Goal: Transaction & Acquisition: Purchase product/service

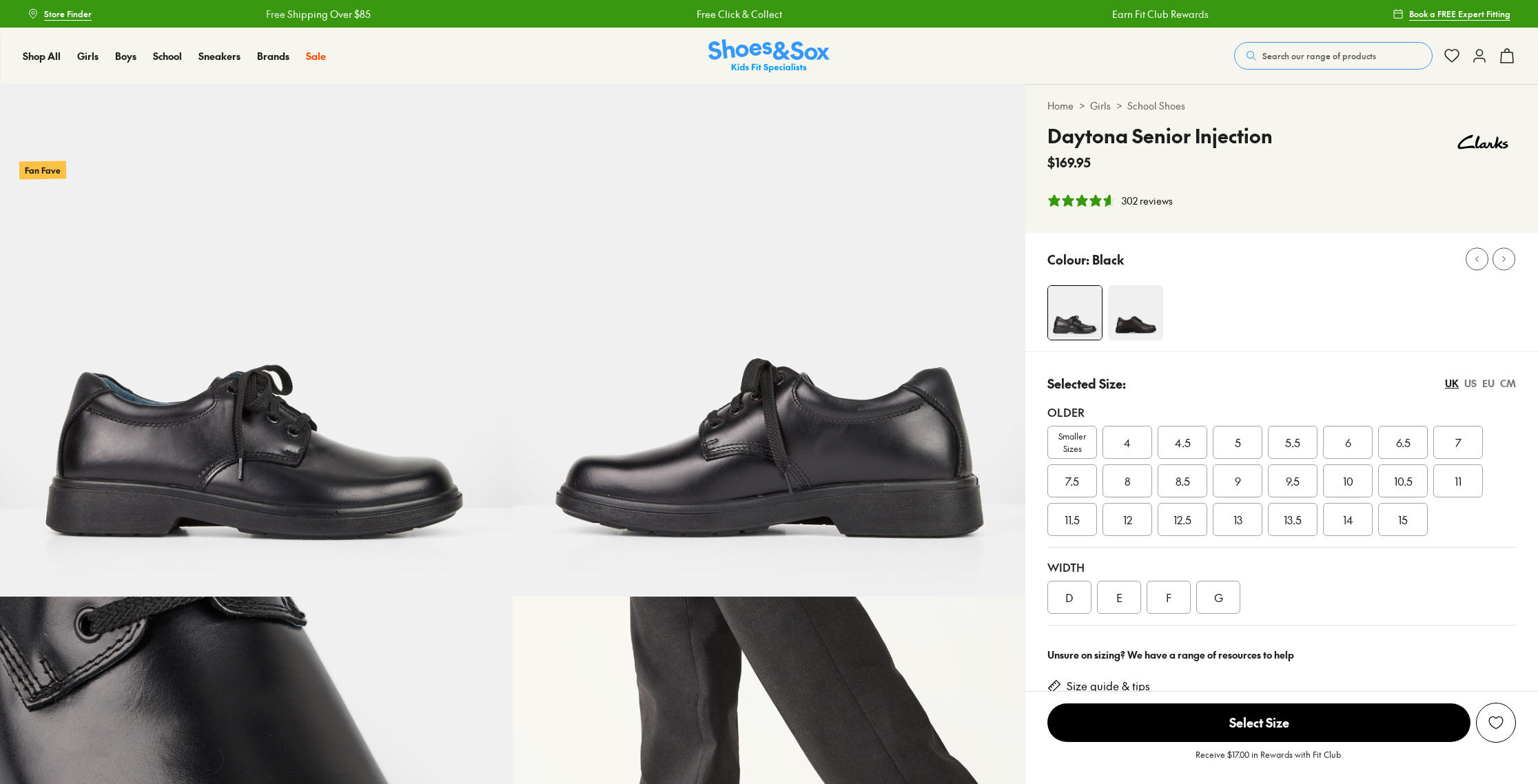
click at [1163, 108] on link "School Shoes" at bounding box center [1155, 105] width 58 height 14
select select "*"
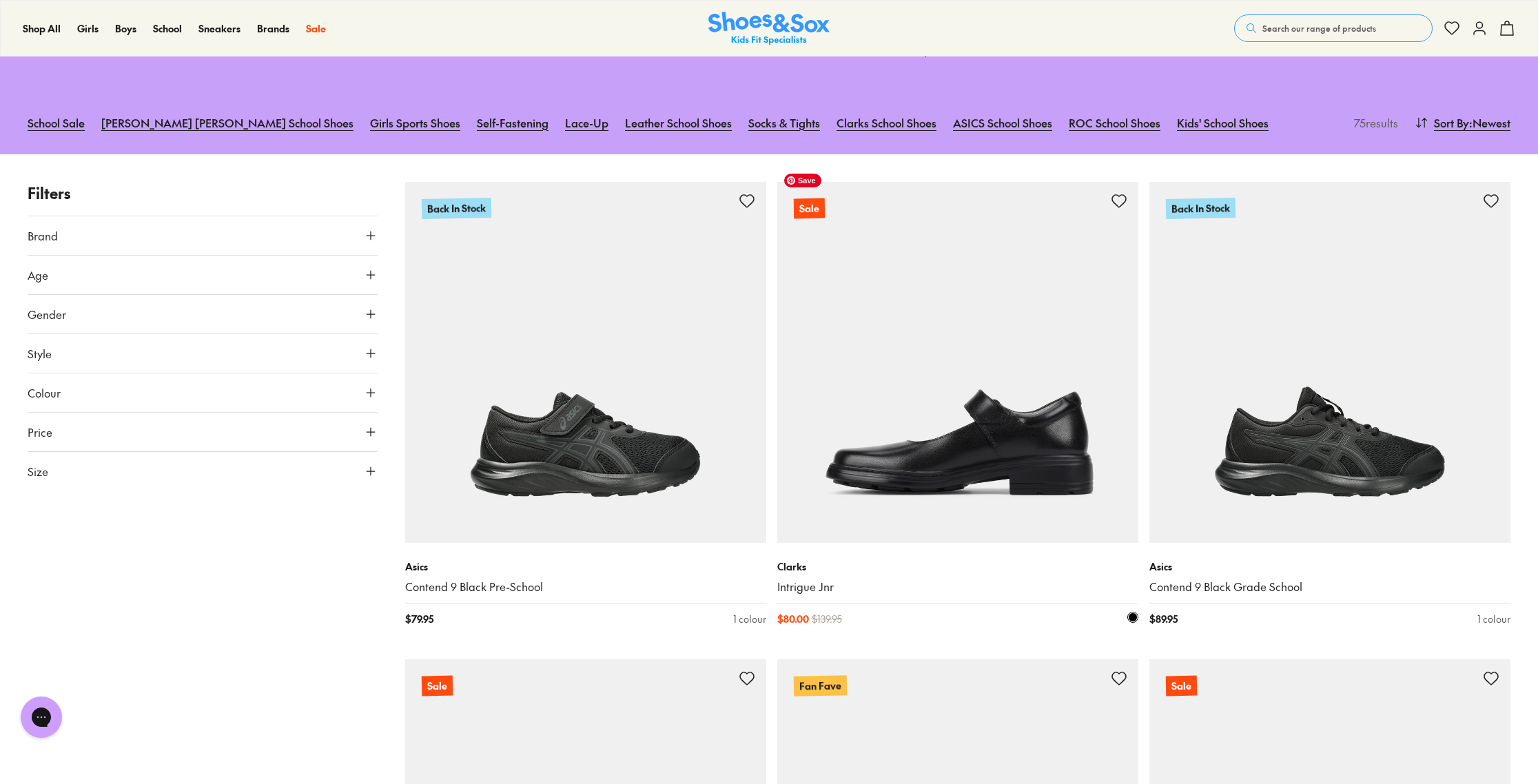
click at [933, 409] on img at bounding box center [957, 363] width 361 height 361
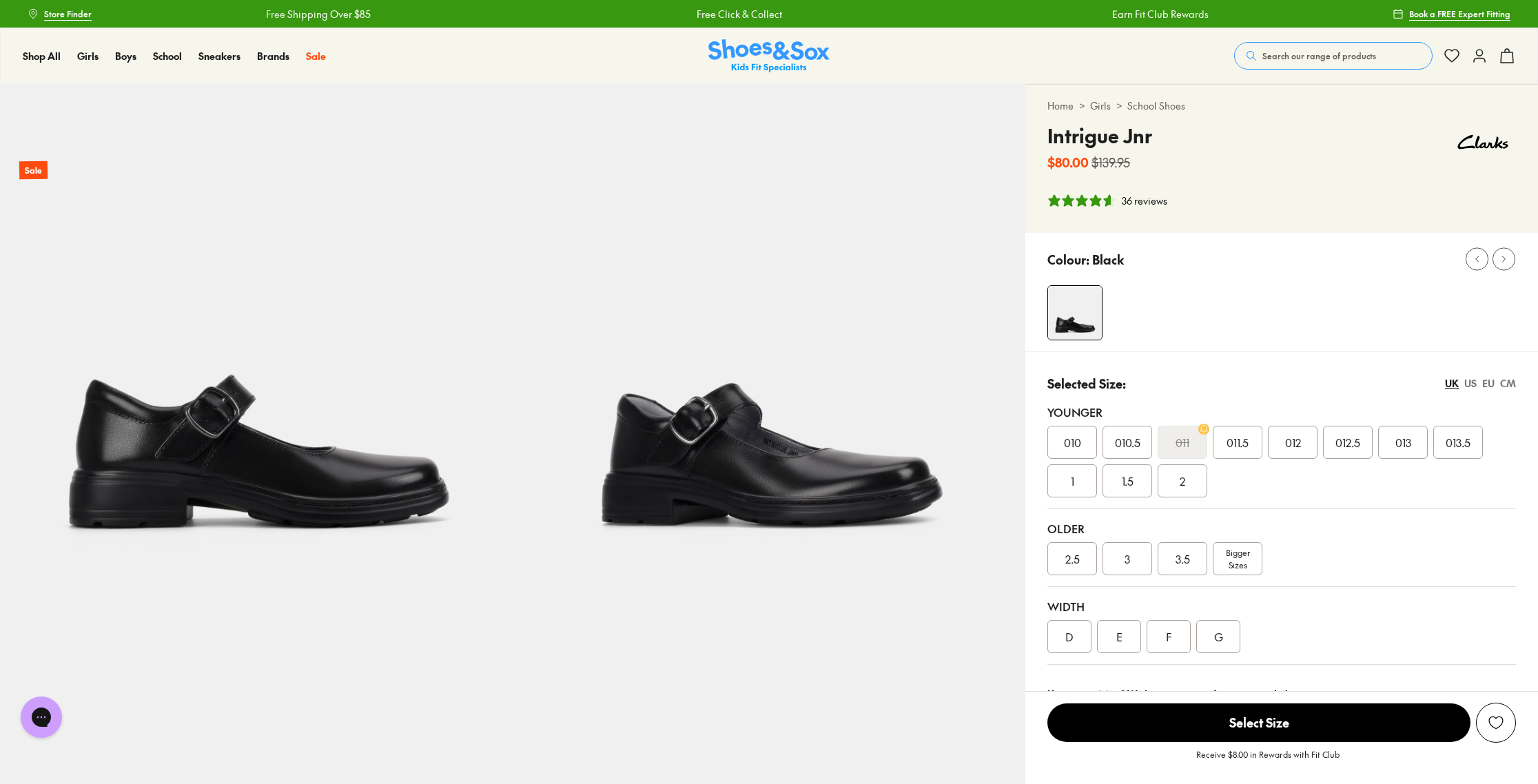
select select "*"
click at [1123, 560] on div "3" at bounding box center [1127, 559] width 50 height 33
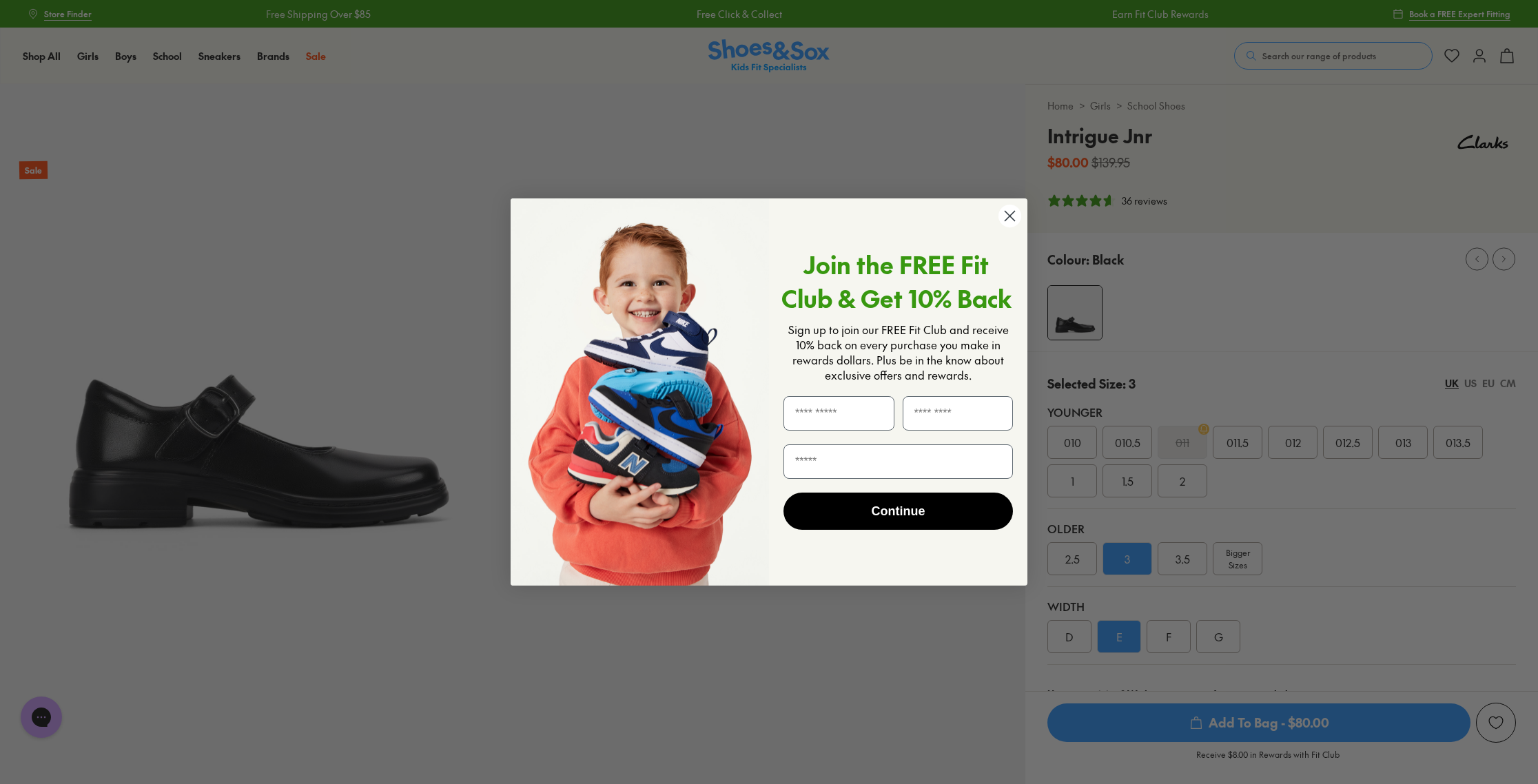
click at [1006, 215] on circle "Close dialog" at bounding box center [1010, 215] width 23 height 23
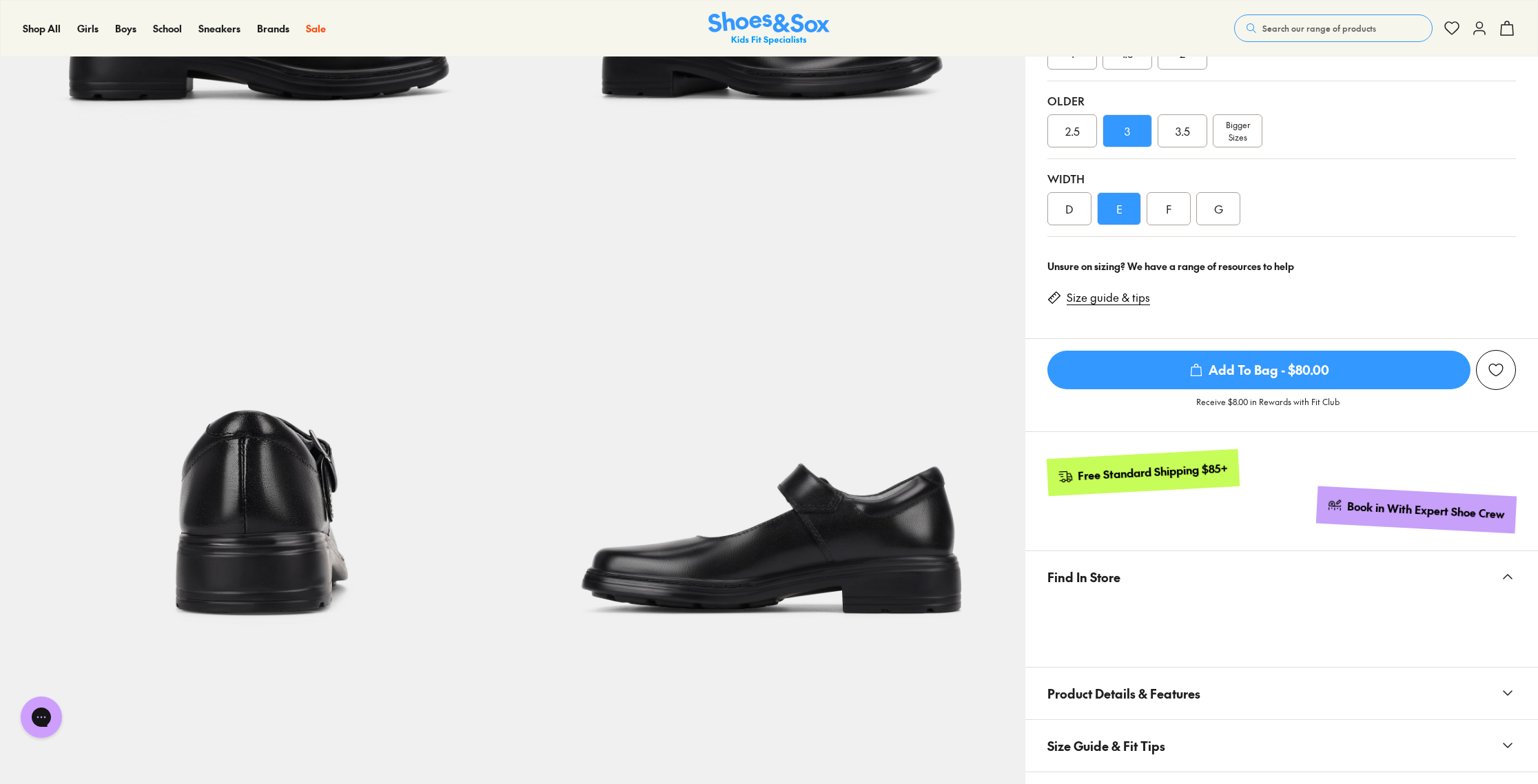
scroll to position [266, 0]
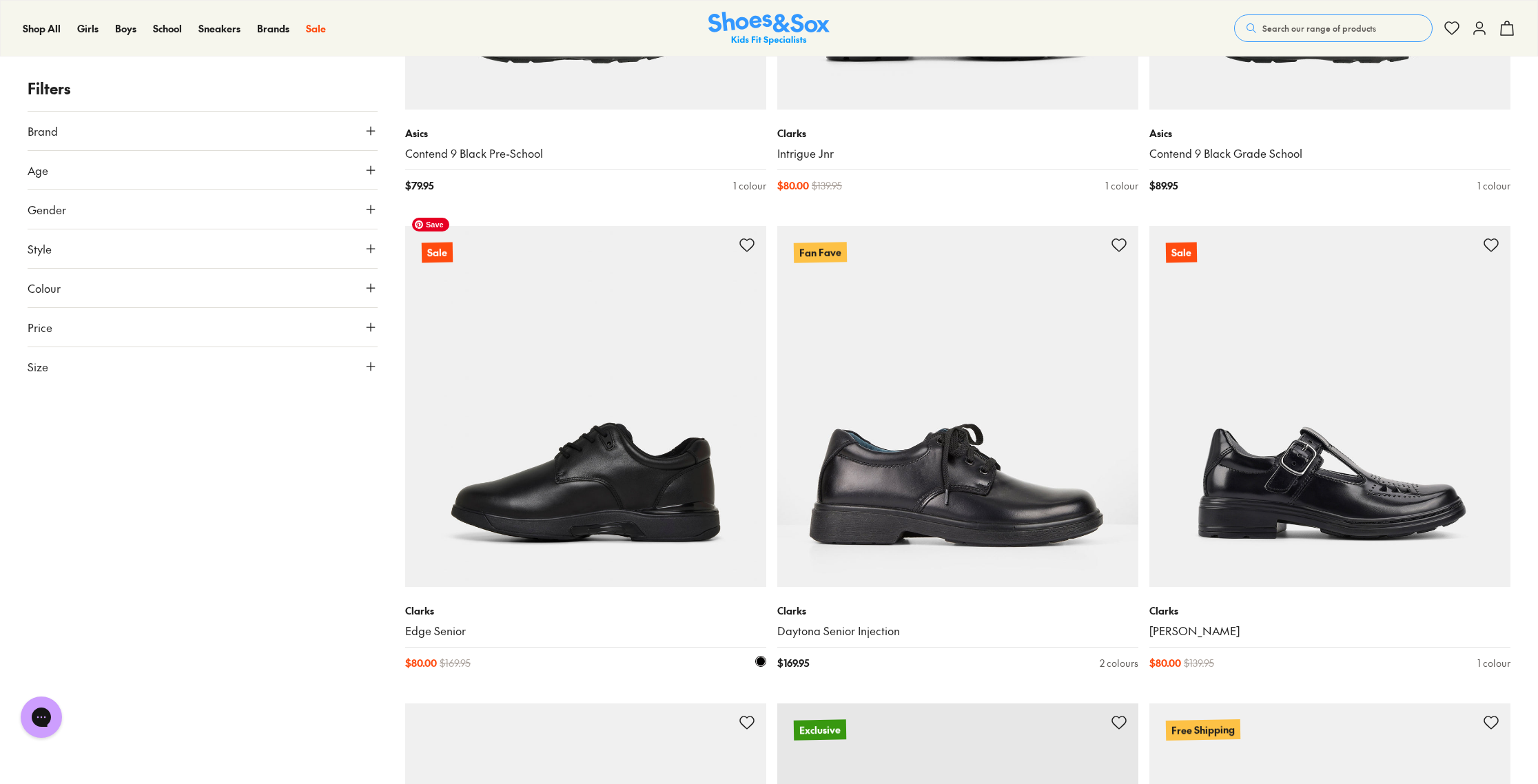
scroll to position [559, 0]
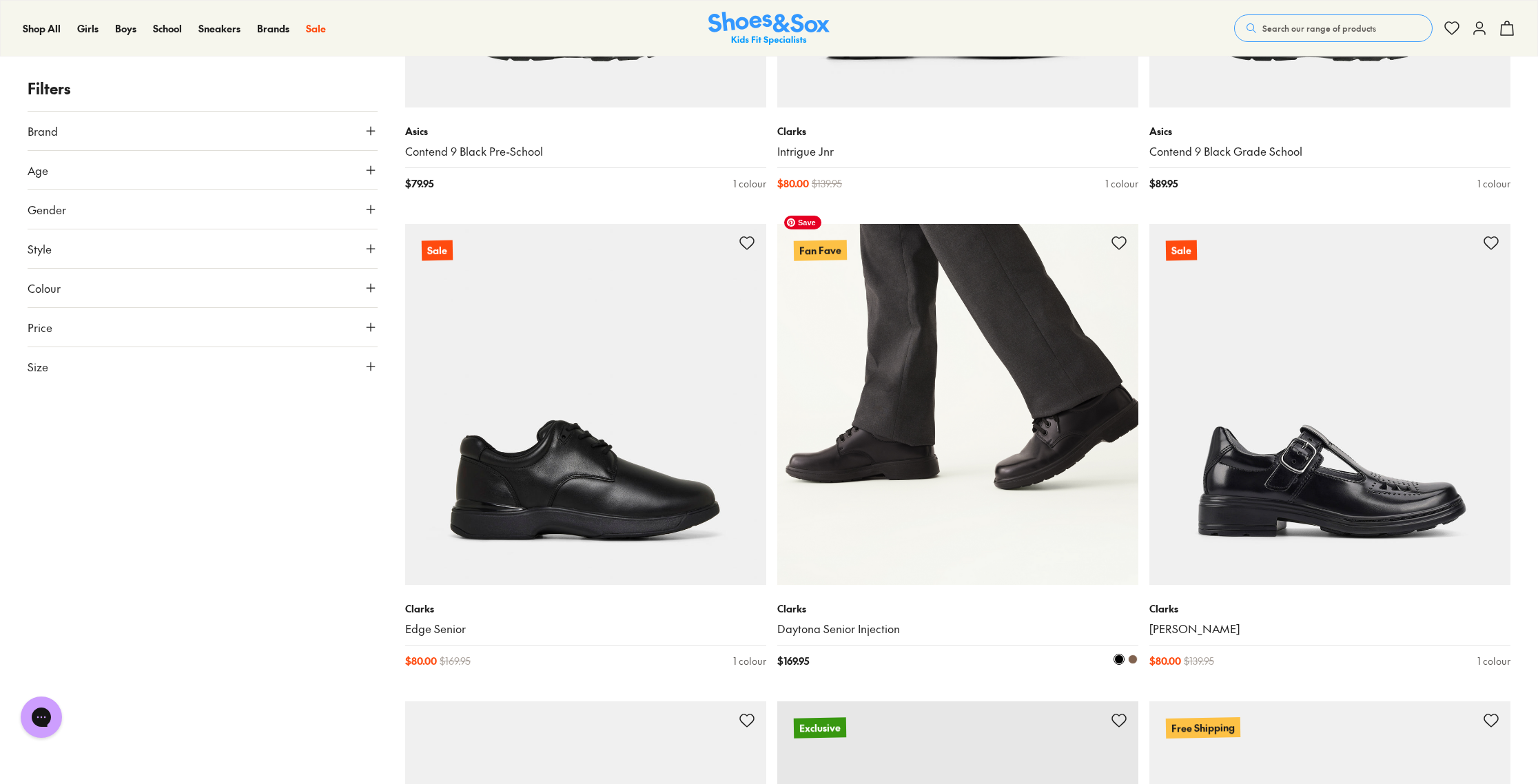
click at [828, 434] on img at bounding box center [957, 405] width 361 height 361
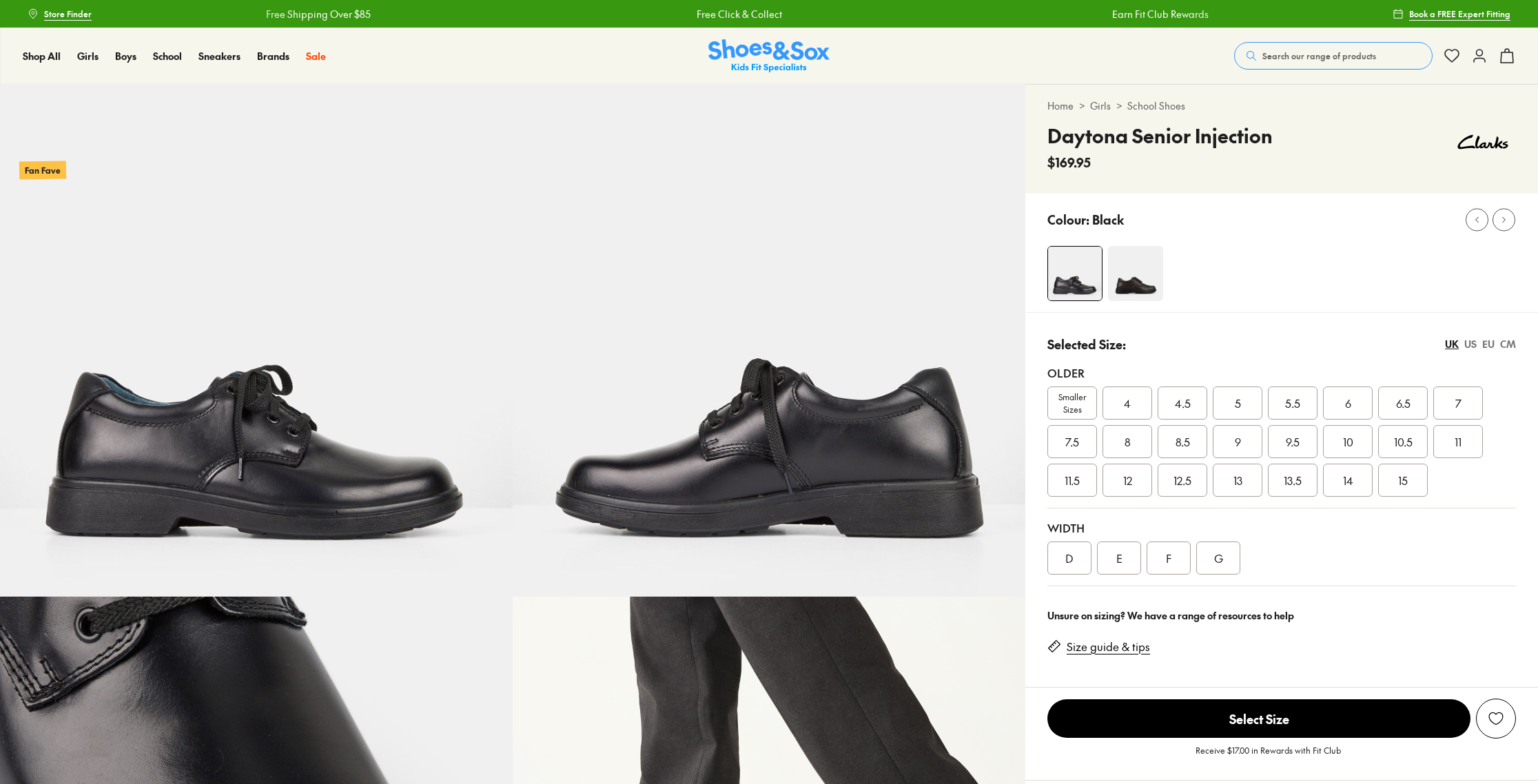
select select "*"
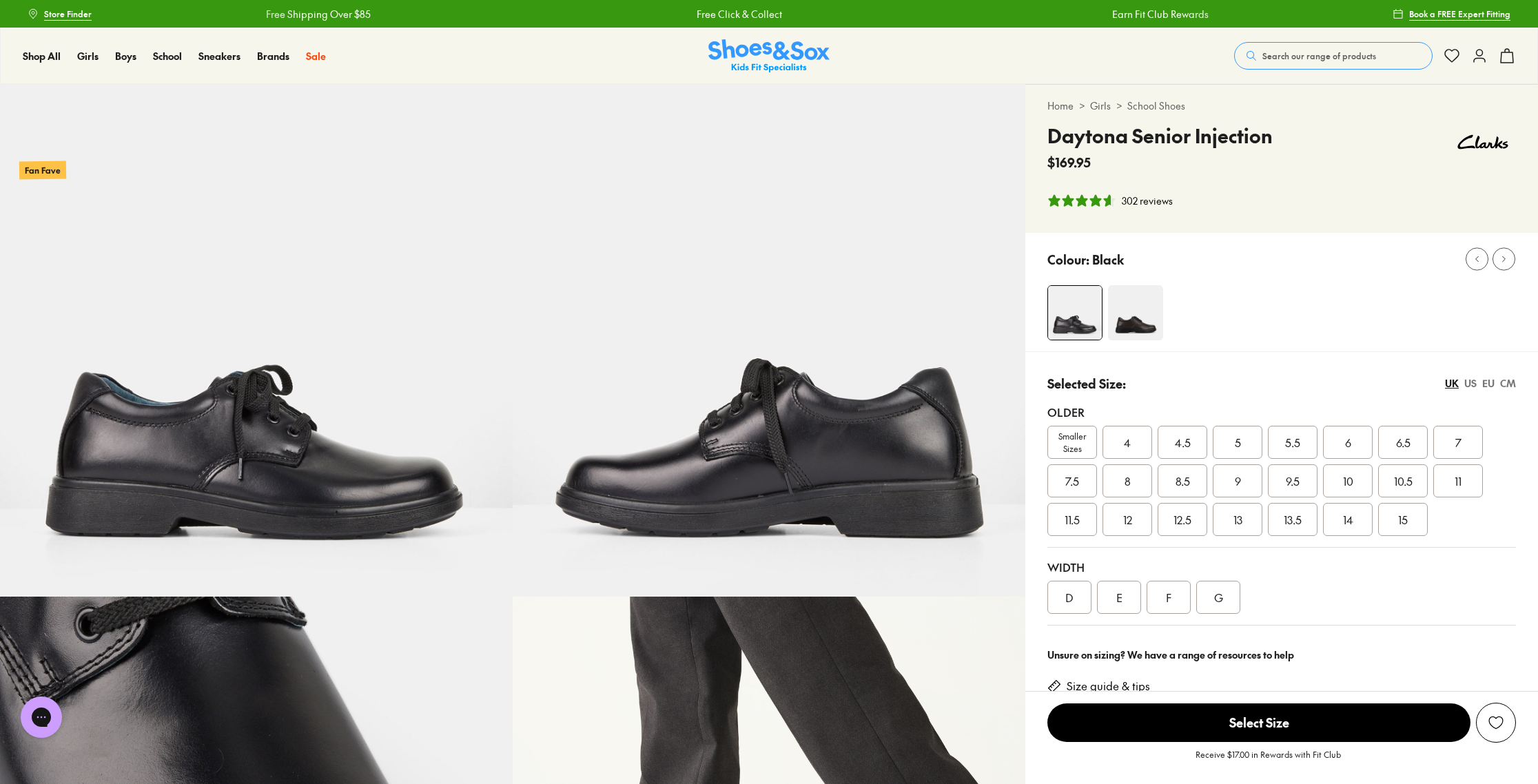
click at [1065, 448] on span "Smaller Sizes" at bounding box center [1072, 442] width 48 height 25
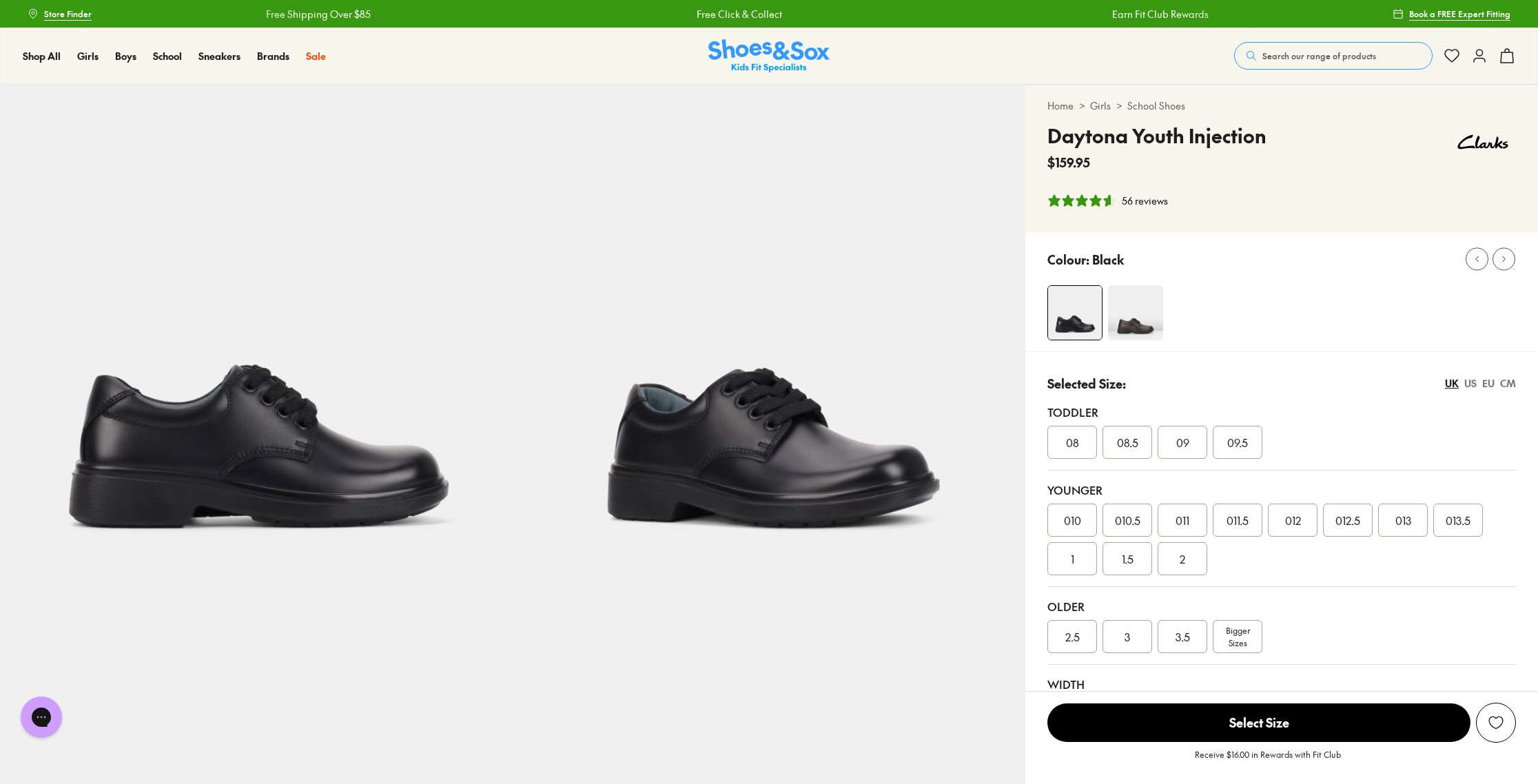
select select "*"
click at [1067, 320] on img at bounding box center [1075, 313] width 54 height 54
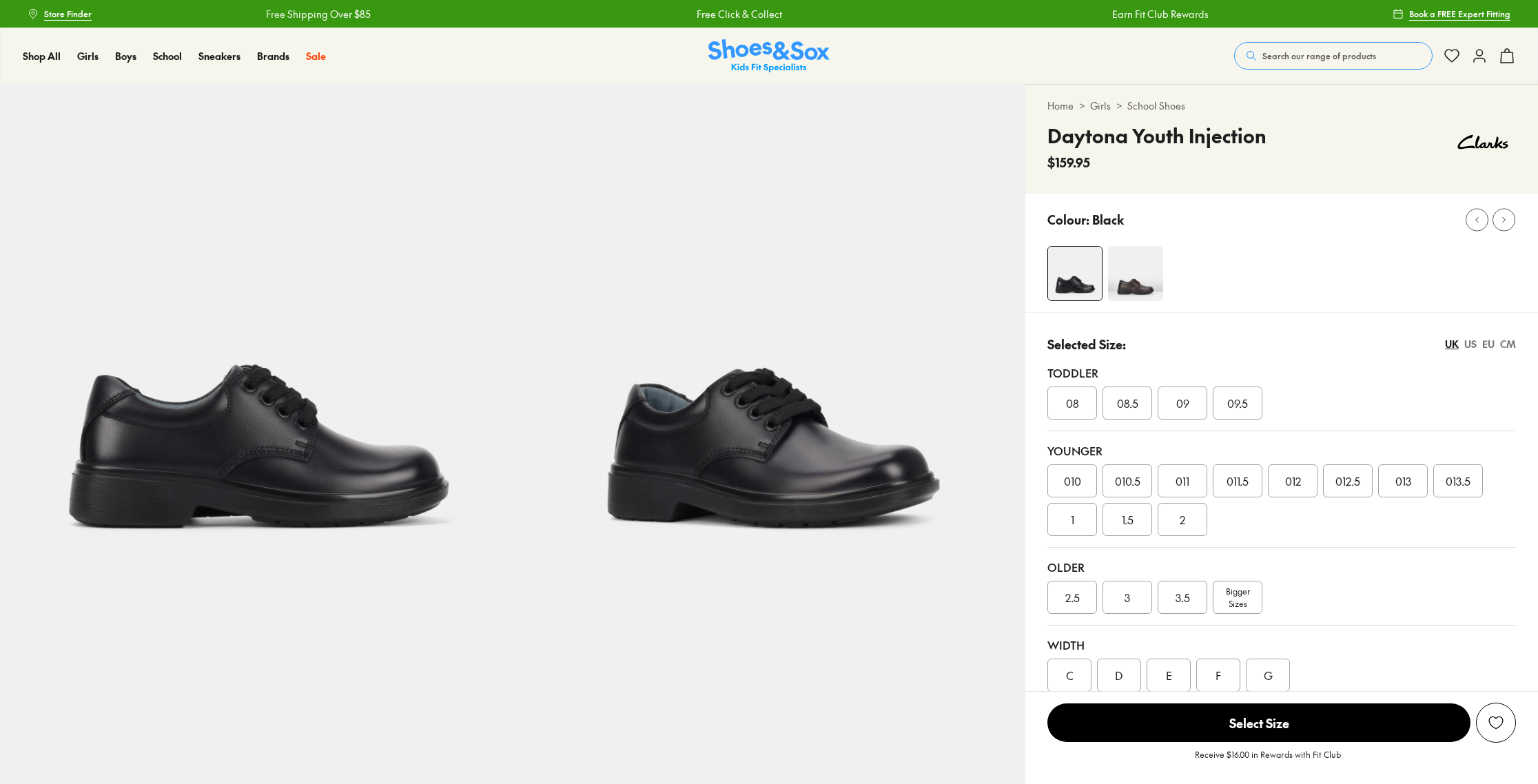
select select "*"
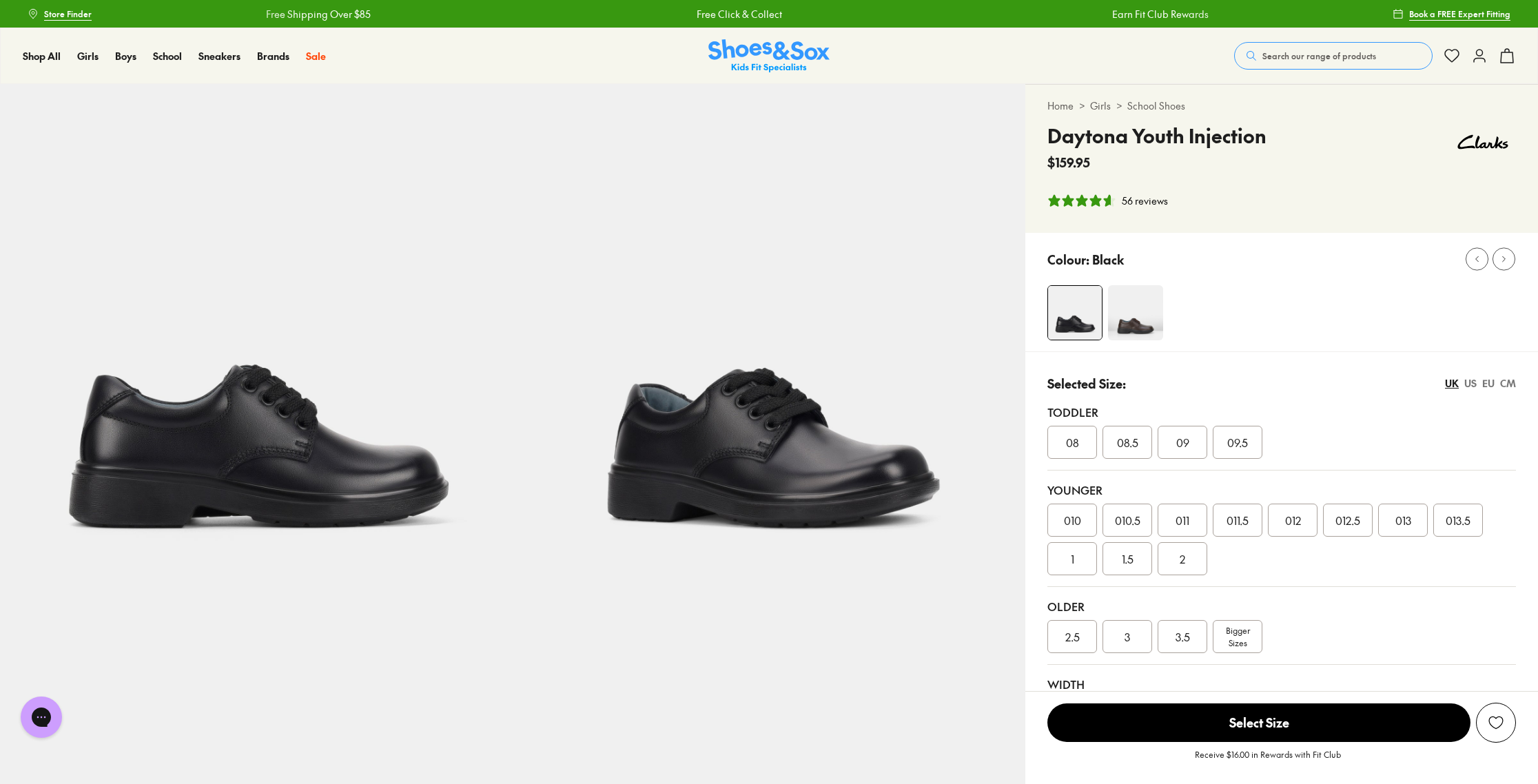
click at [1144, 322] on img at bounding box center [1136, 313] width 55 height 55
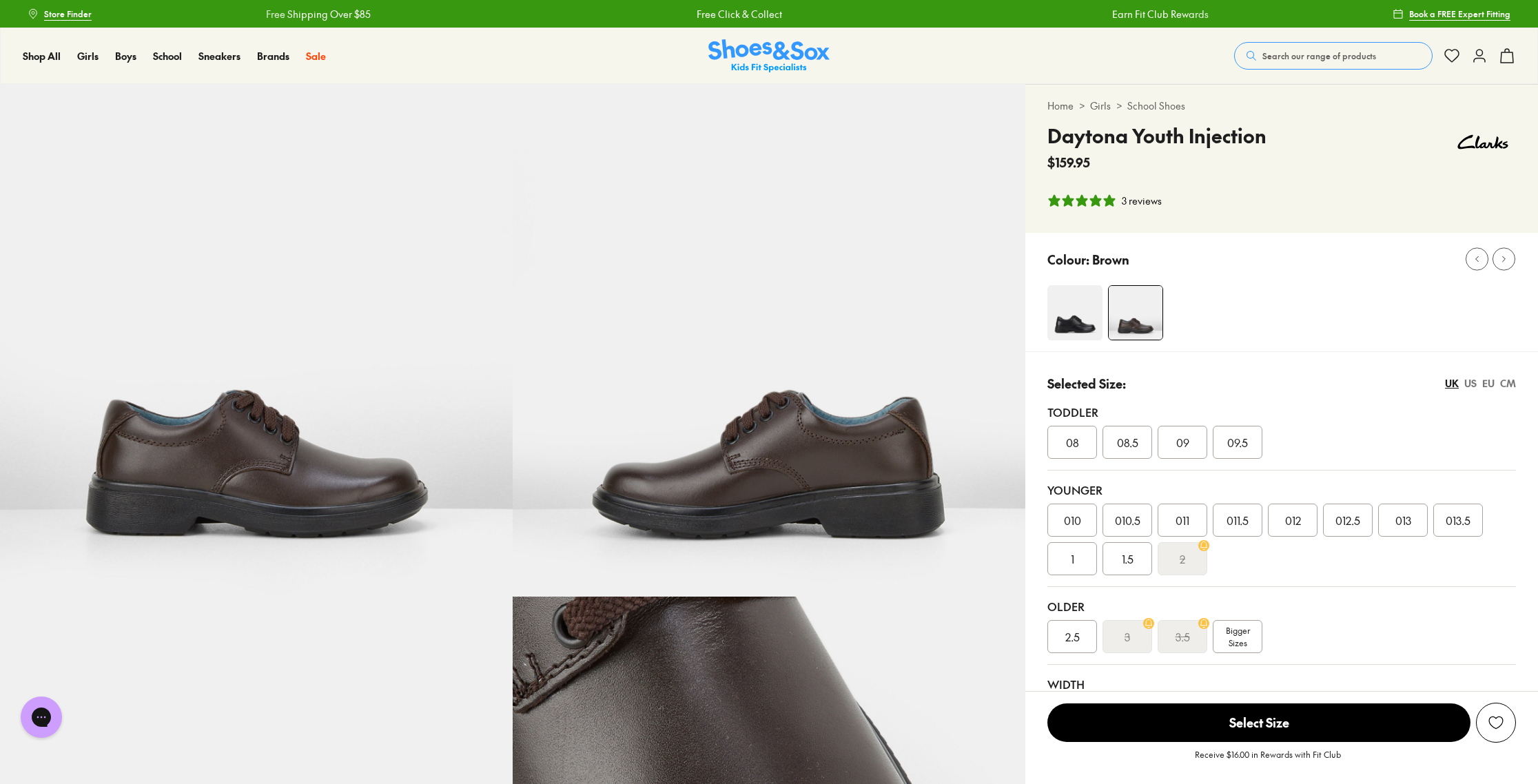
select select "*"
click at [1078, 310] on img at bounding box center [1075, 313] width 55 height 55
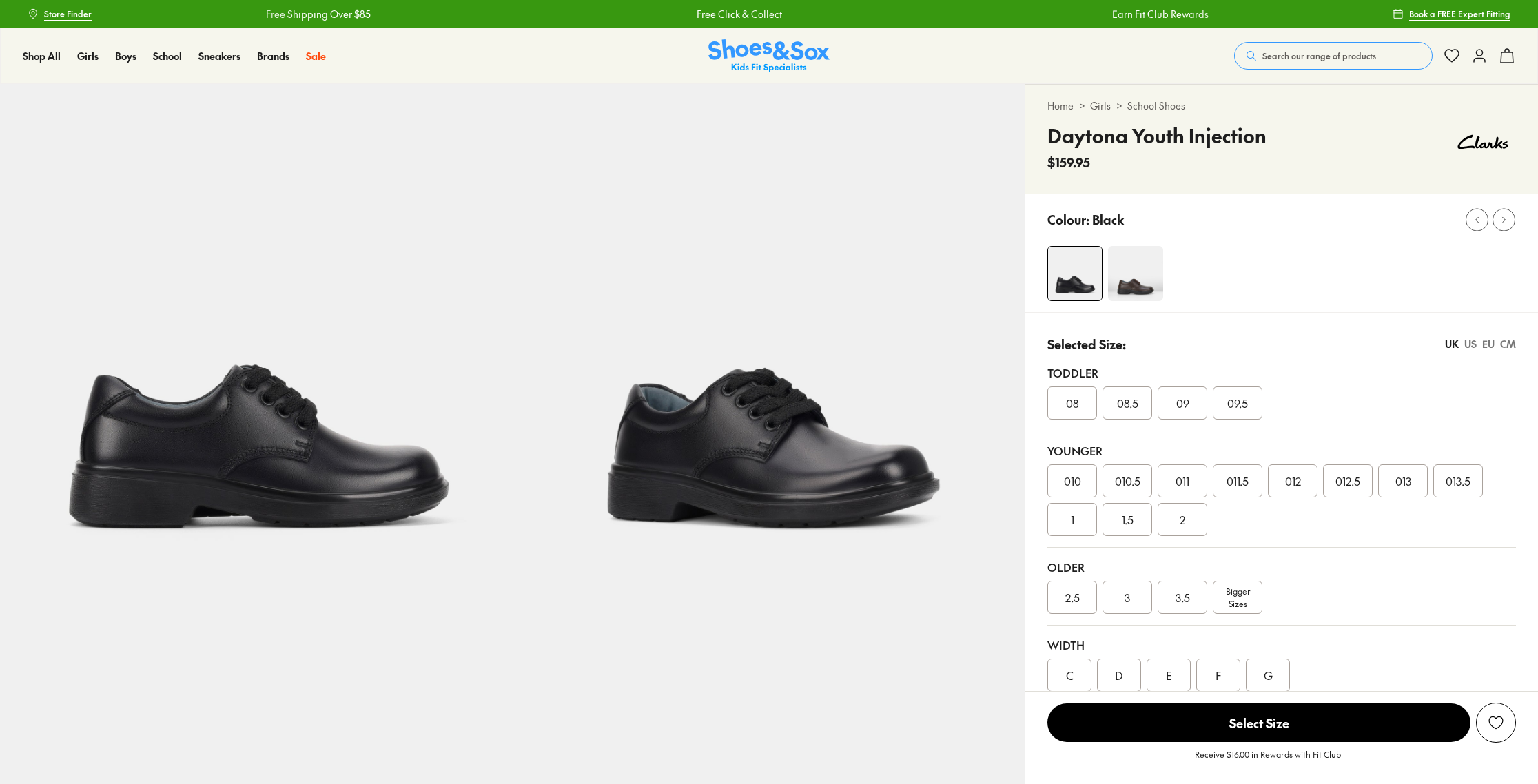
select select "*"
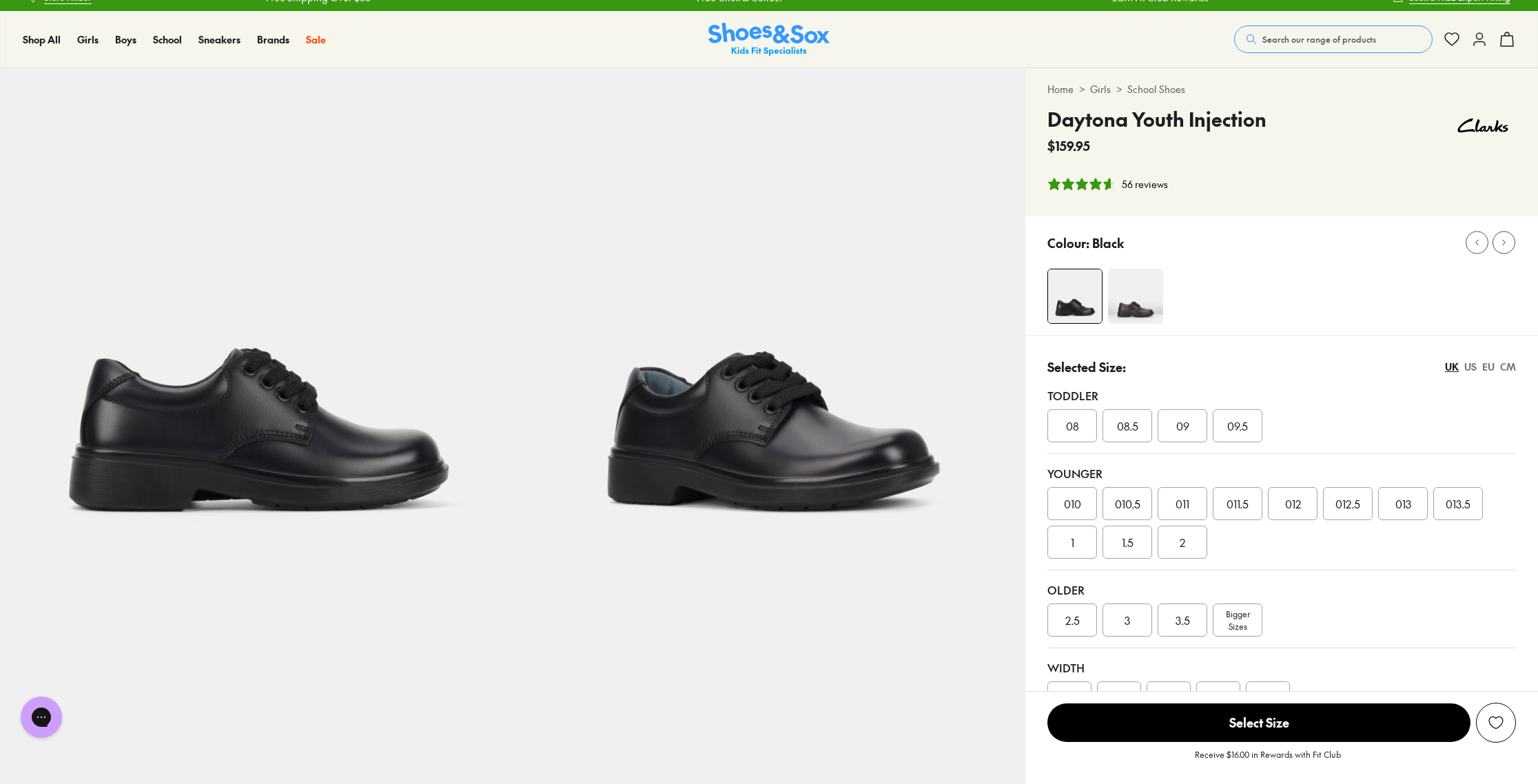
scroll to position [17, 0]
click at [1075, 616] on span "2.5" at bounding box center [1072, 619] width 14 height 17
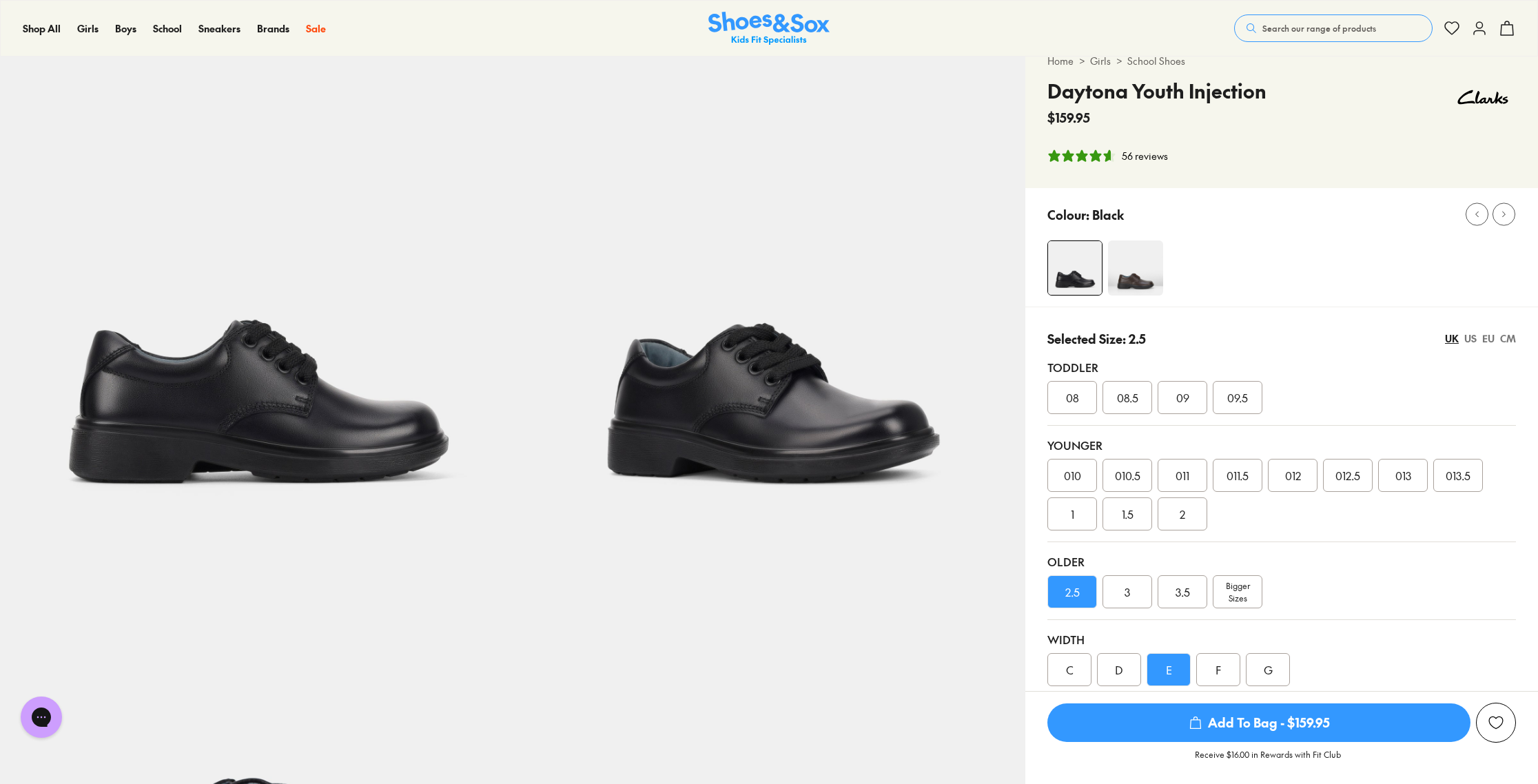
scroll to position [65, 0]
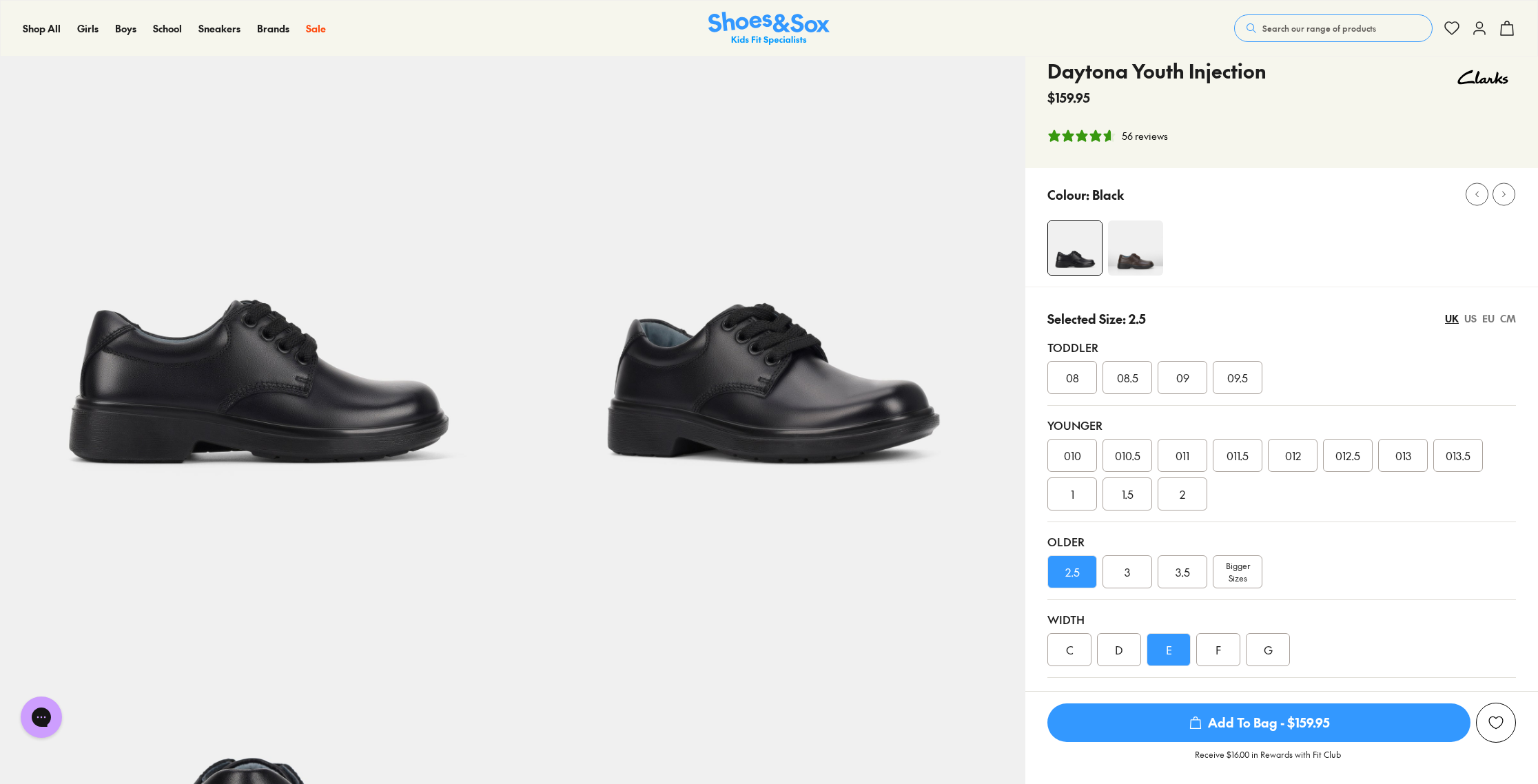
click at [1121, 569] on div "3" at bounding box center [1127, 572] width 50 height 33
click at [1078, 570] on div "2.5" at bounding box center [1072, 572] width 50 height 33
click at [1121, 561] on div "3" at bounding box center [1127, 572] width 50 height 33
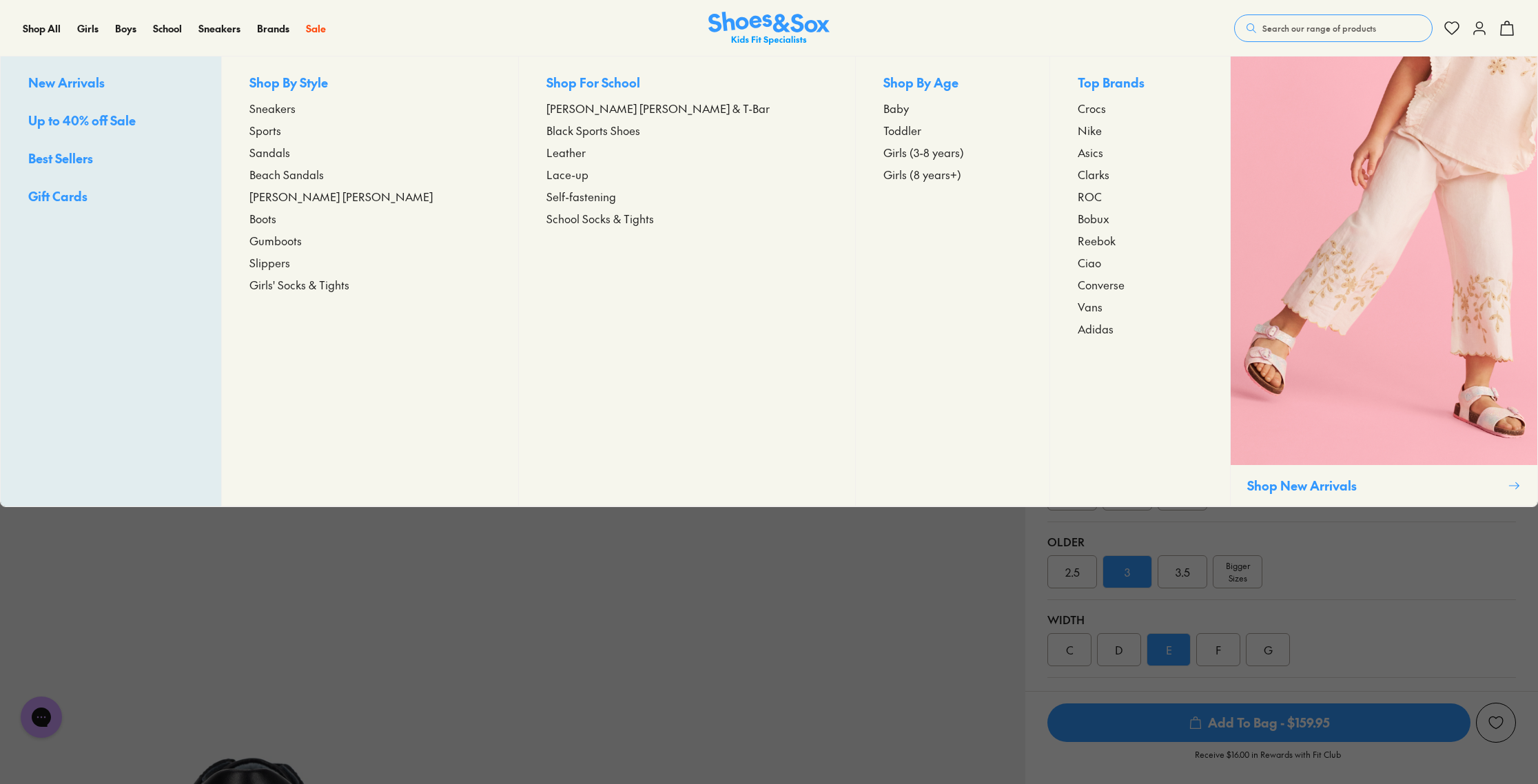
click at [295, 105] on span "Sneakers" at bounding box center [272, 108] width 46 height 17
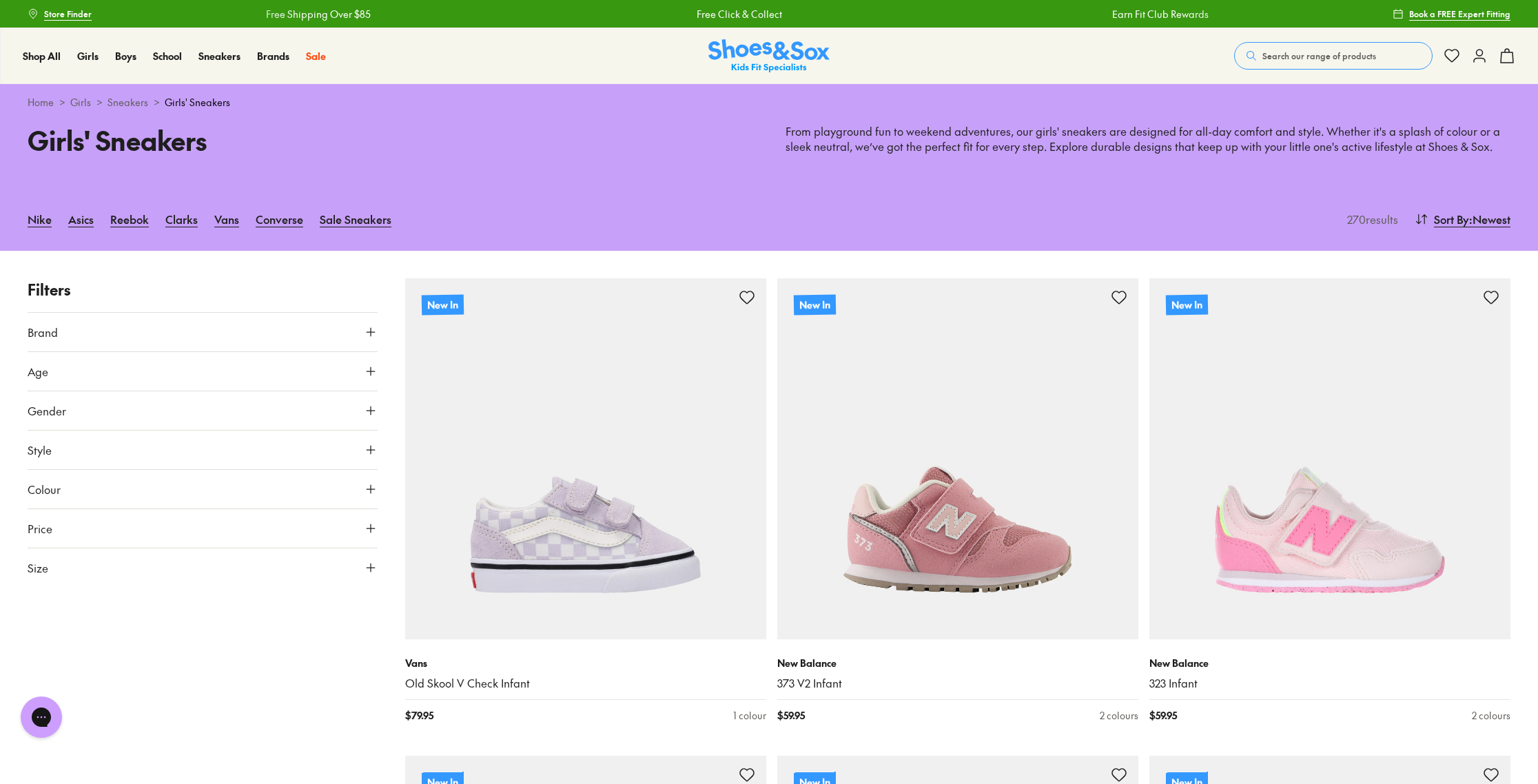
click at [109, 329] on button "Brand" at bounding box center [203, 332] width 350 height 39
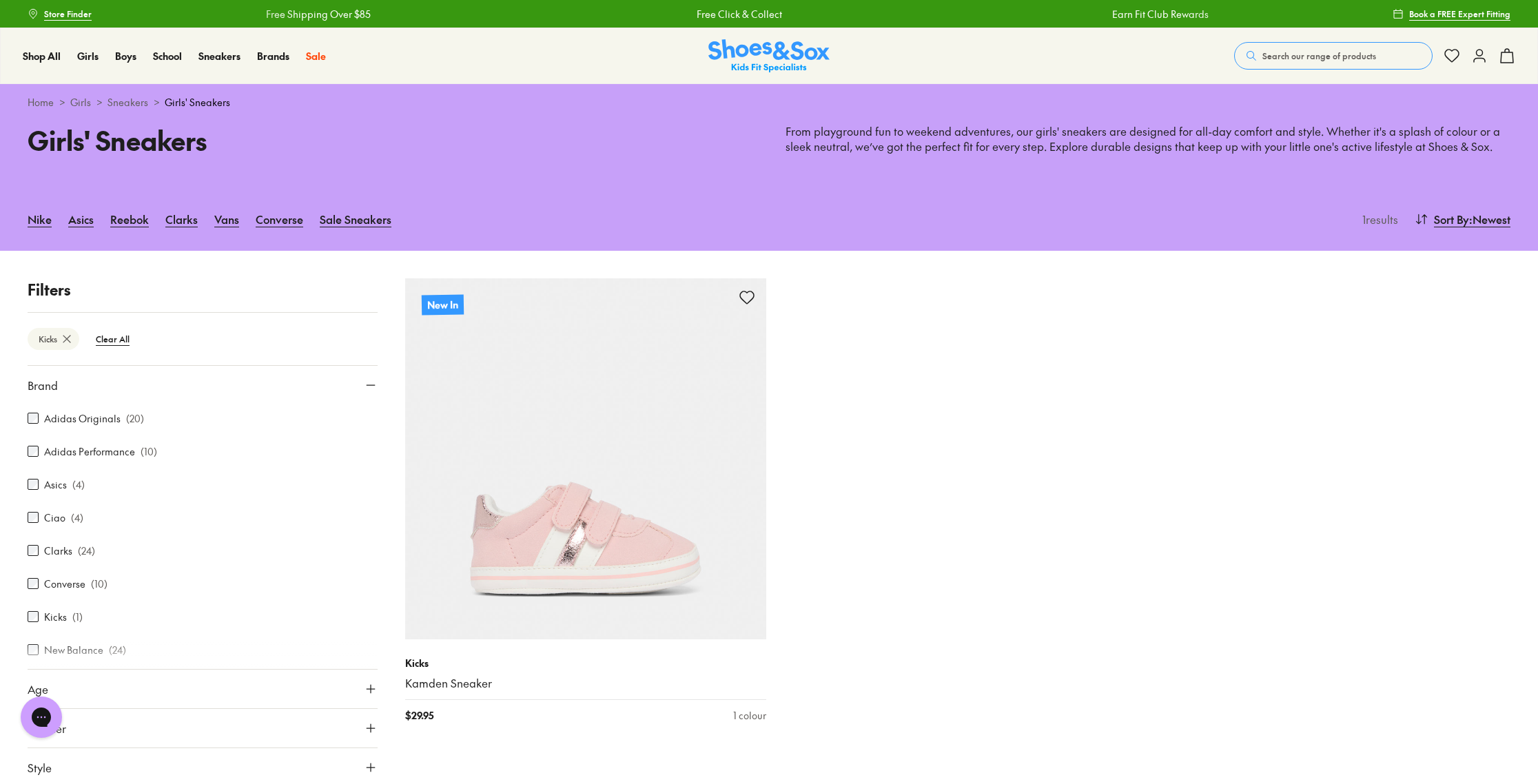
click at [27, 614] on div "Filters Kicks Clear All Brand Adidas Originals ( 20 ) Adidas Performance ( 10 )…" at bounding box center [769, 592] width 1538 height 681
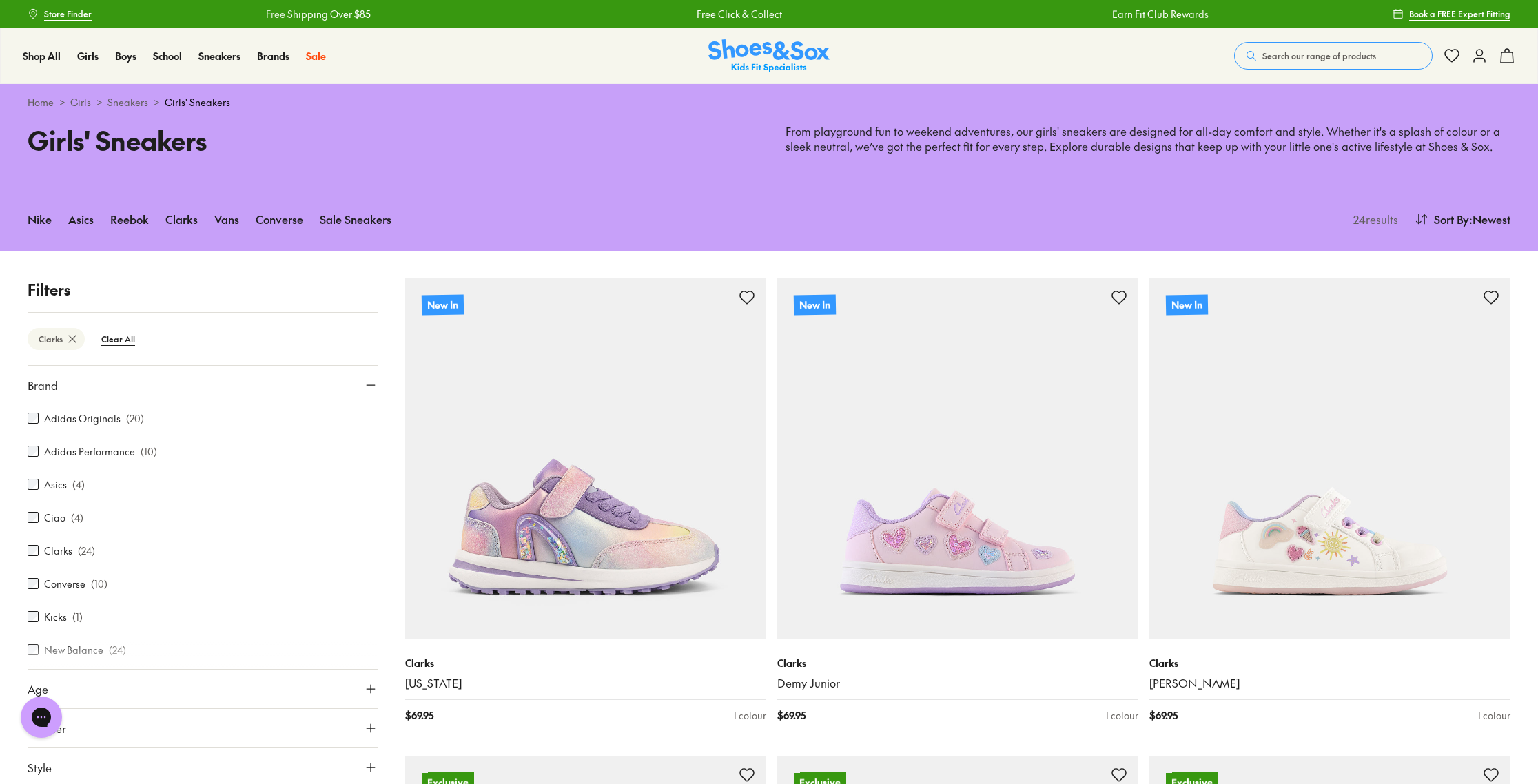
click at [32, 545] on div "Clarks ( 24 )" at bounding box center [203, 550] width 350 height 17
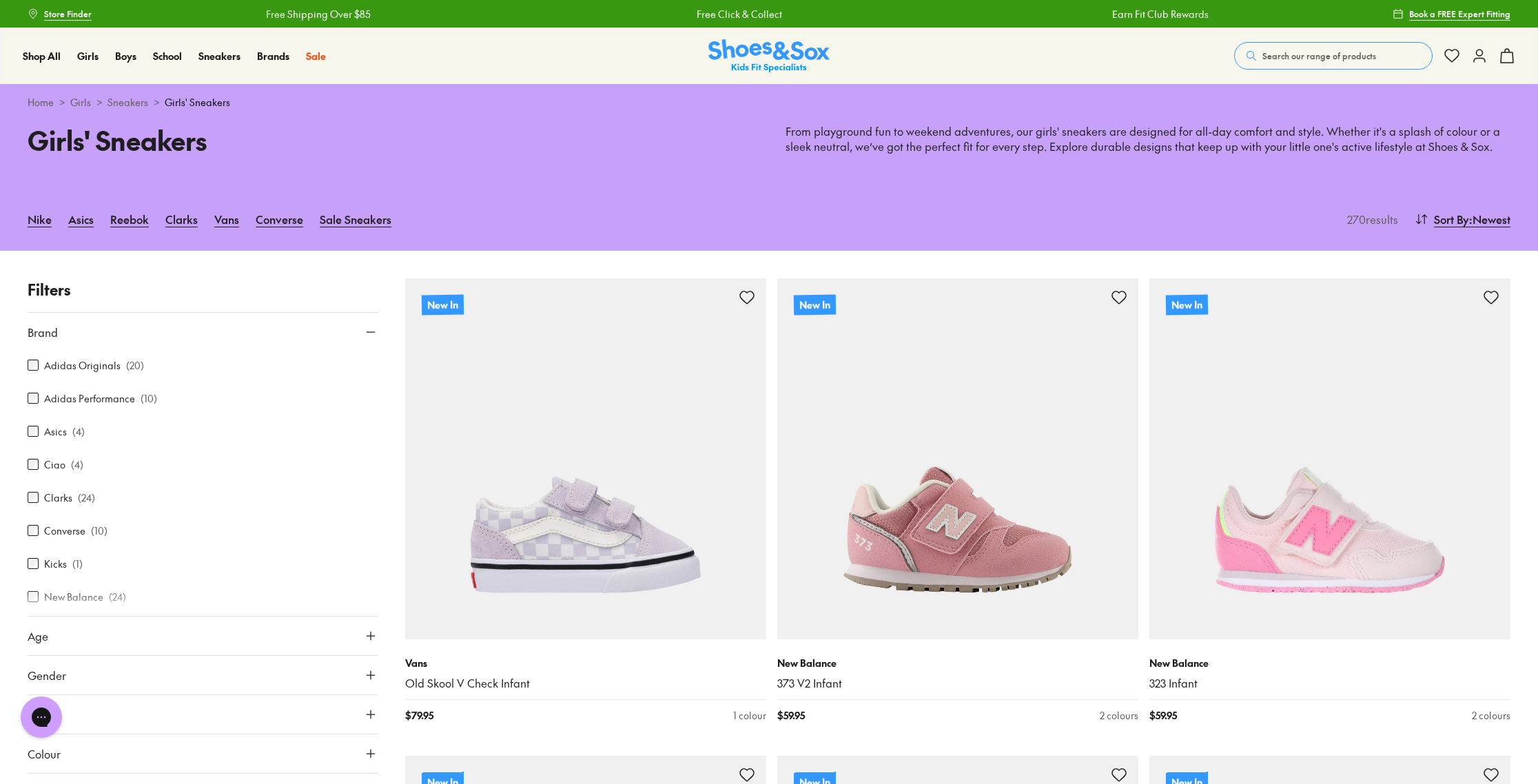
click at [33, 371] on div "Adidas Originals ( 20 )" at bounding box center [203, 365] width 350 height 17
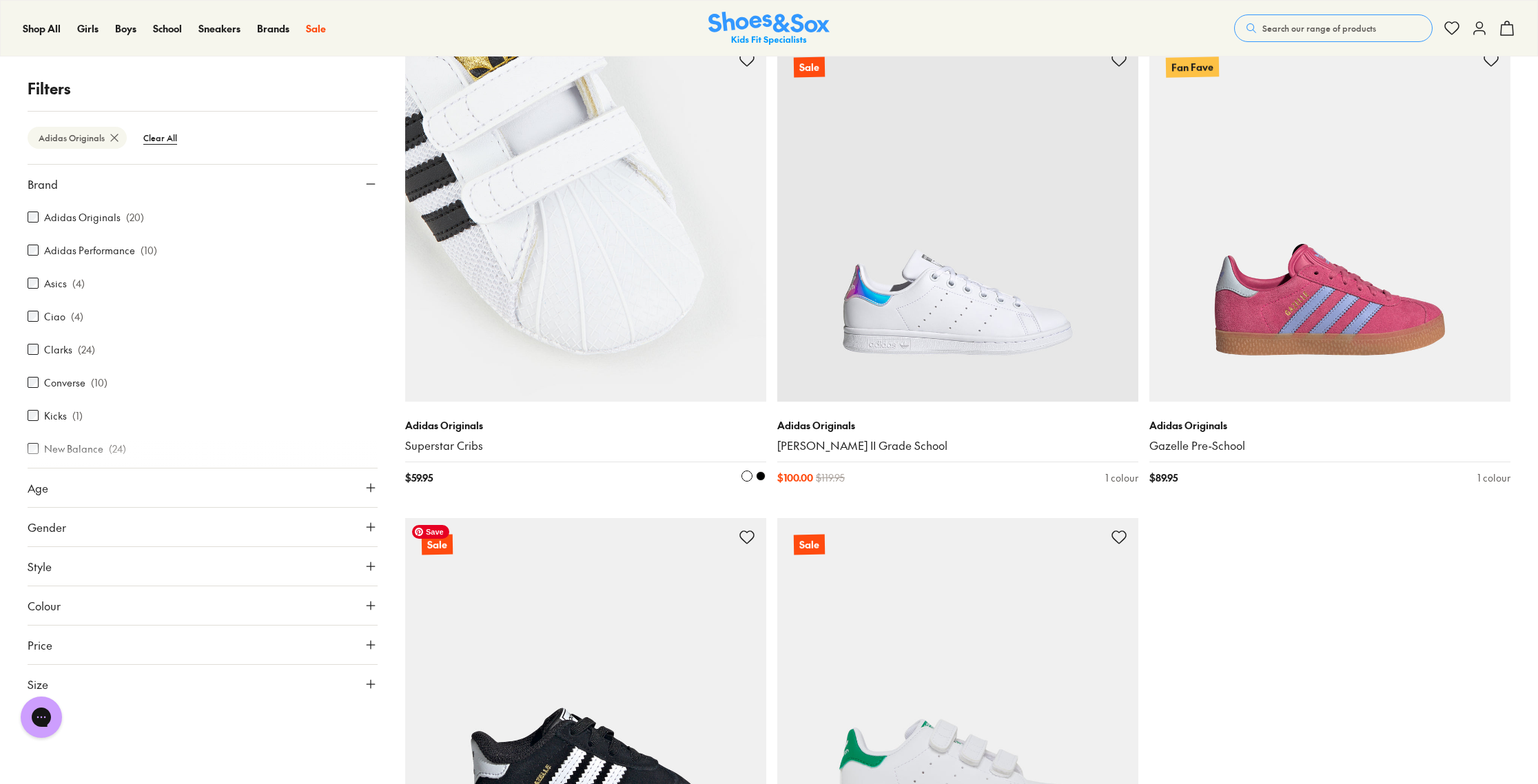
scroll to position [2335, 0]
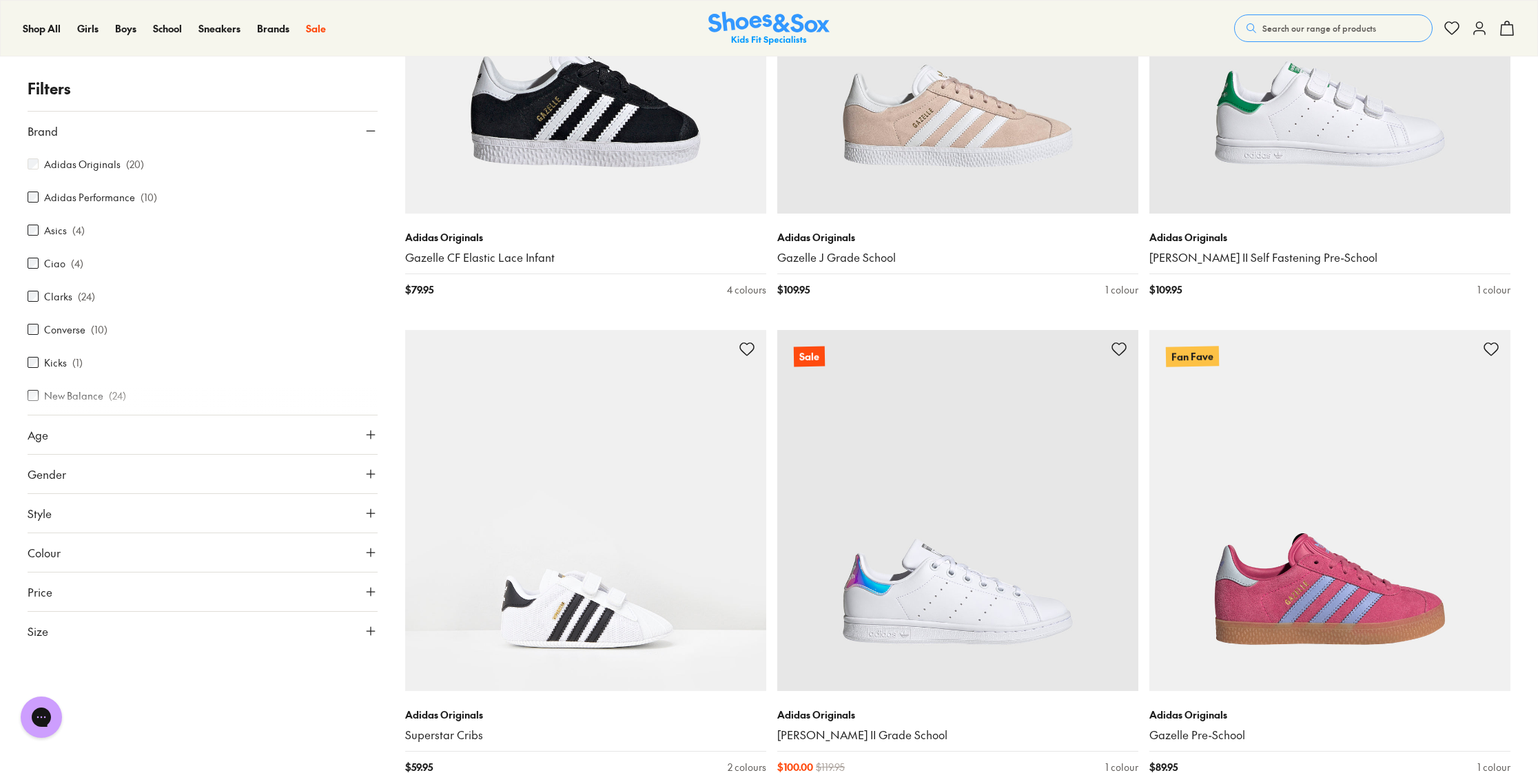
scroll to position [182, 0]
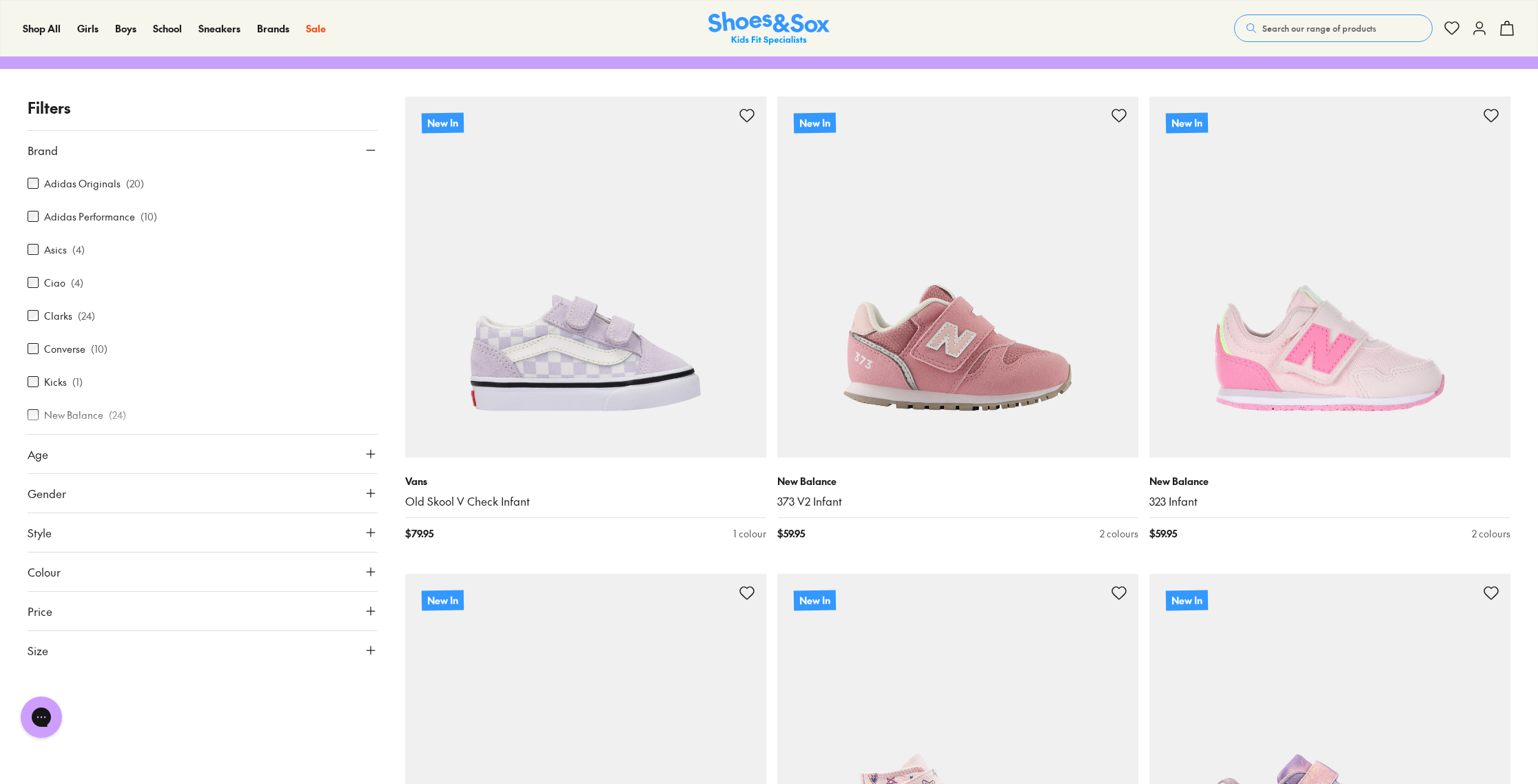
click at [30, 412] on div at bounding box center [203, 420] width 350 height 28
click at [33, 414] on div at bounding box center [203, 420] width 350 height 28
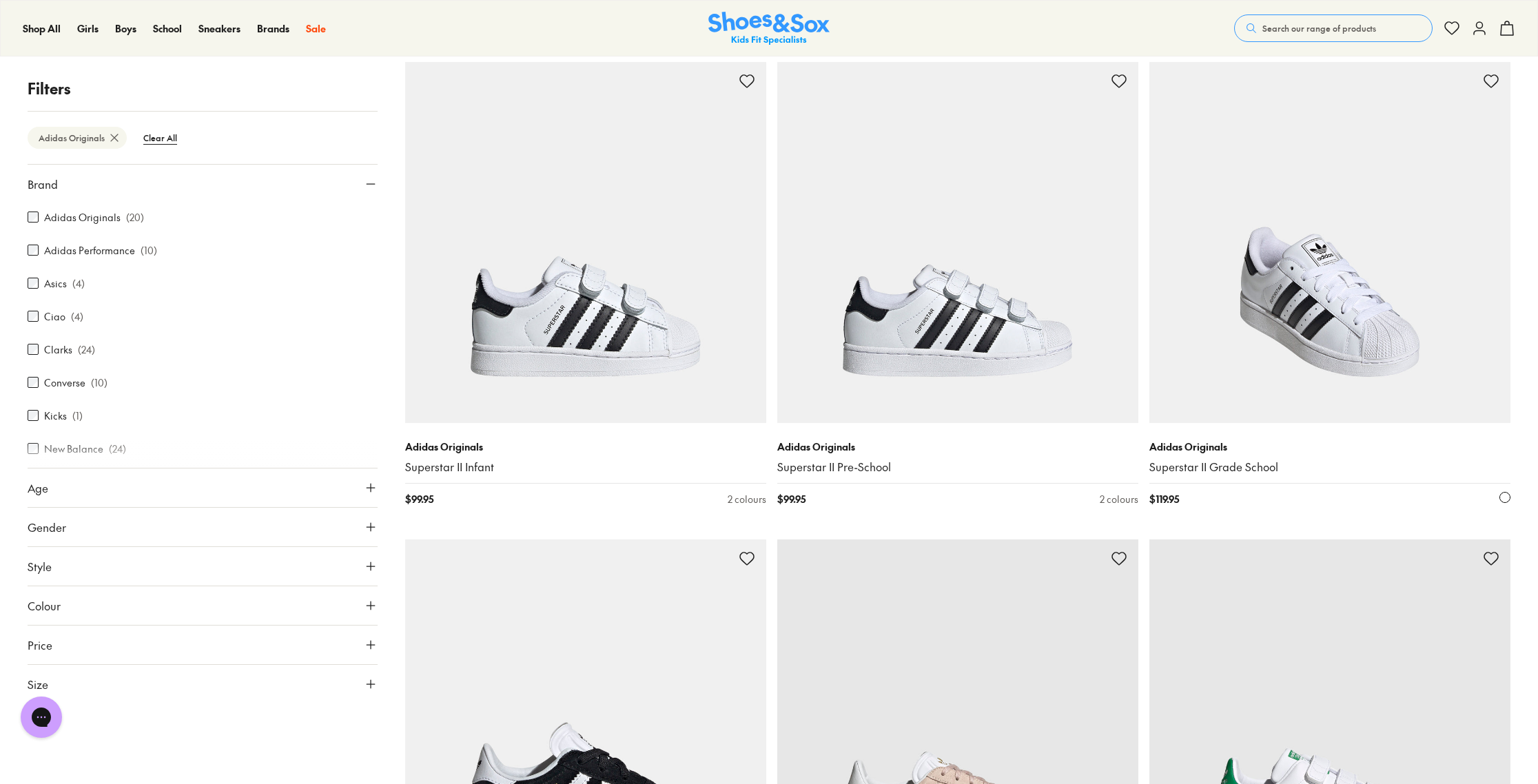
scroll to position [1649, 0]
click at [1319, 227] on img at bounding box center [1330, 242] width 361 height 361
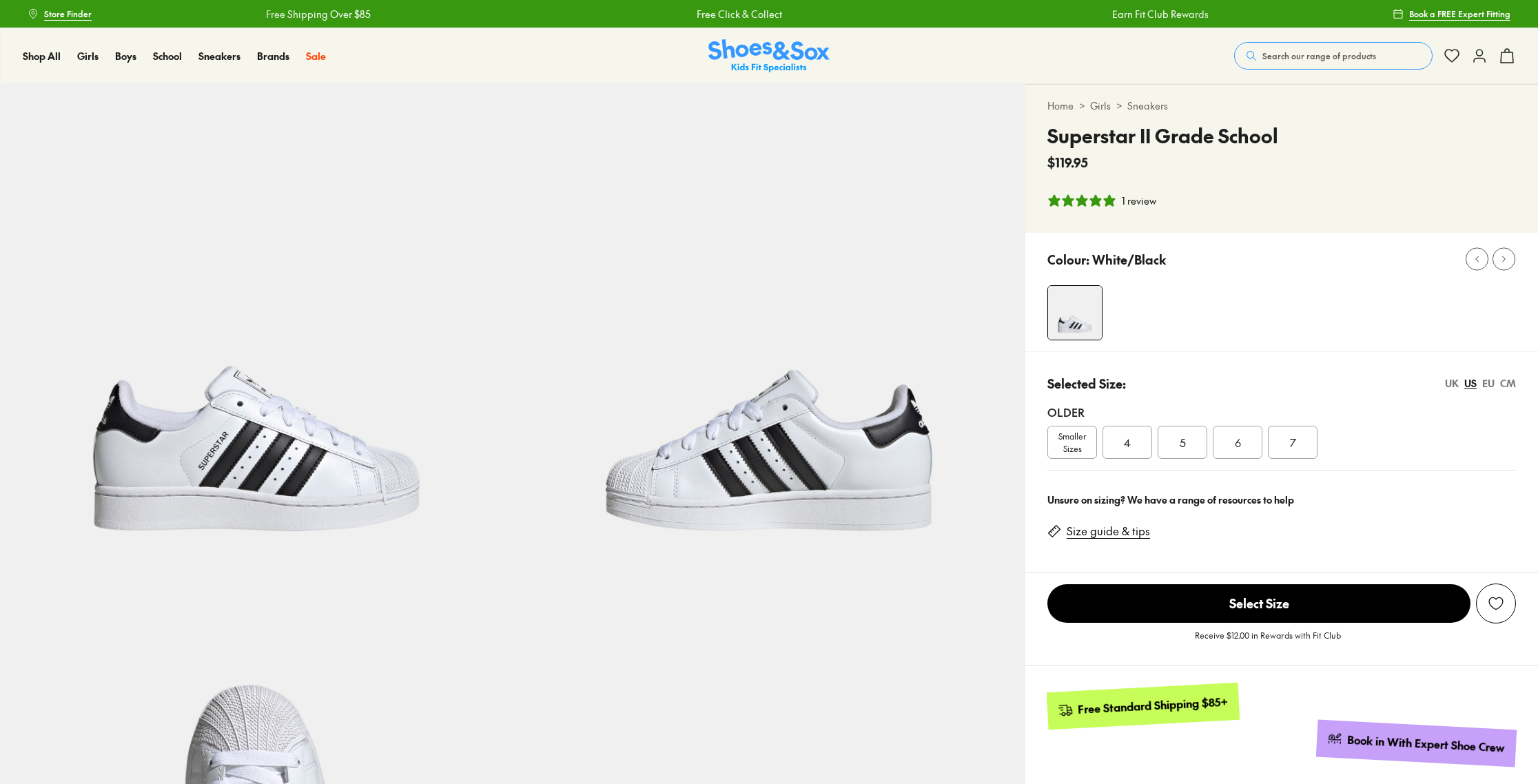
select select "*"
click at [1079, 443] on span "Smaller Sizes" at bounding box center [1072, 442] width 48 height 25
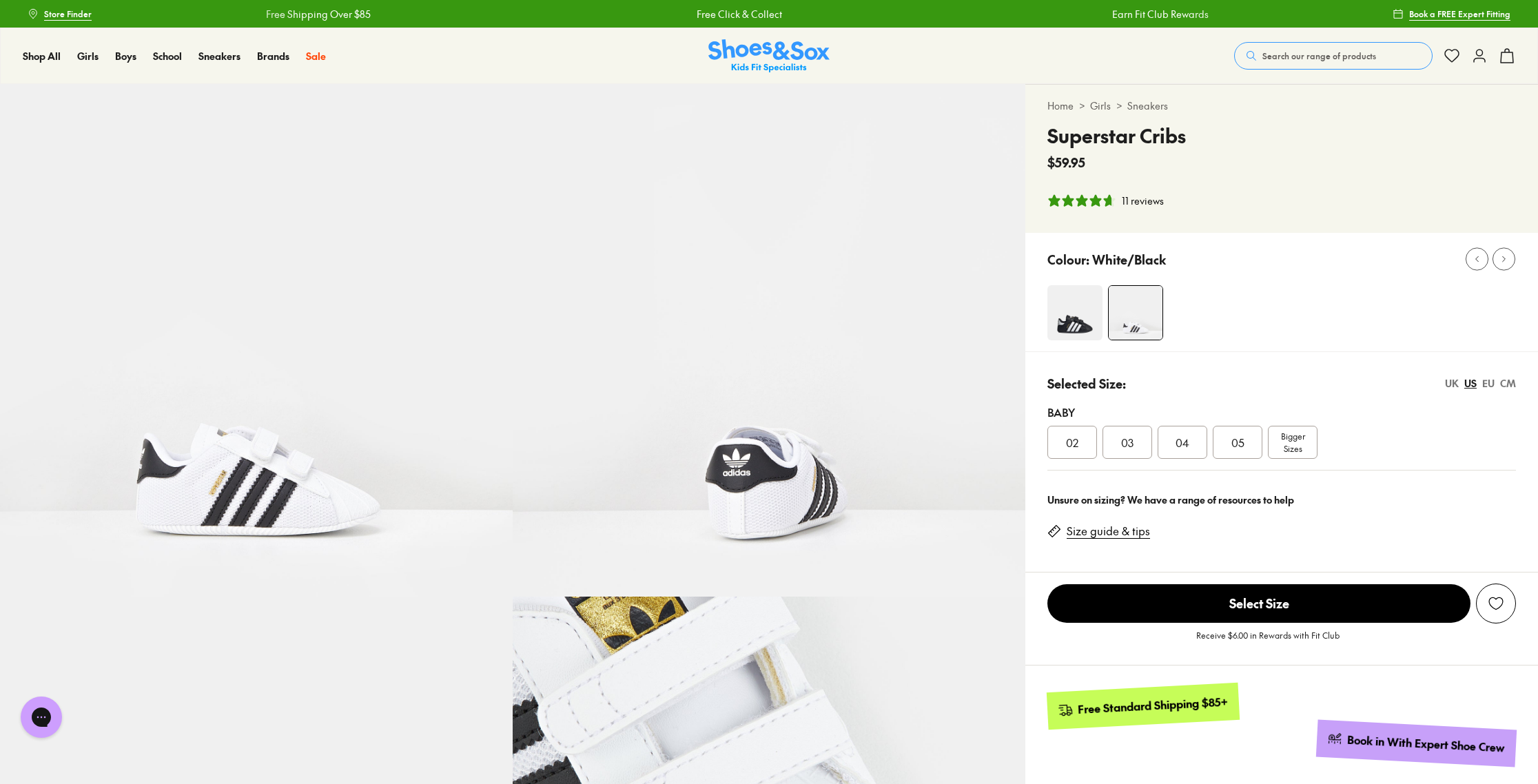
select select "*"
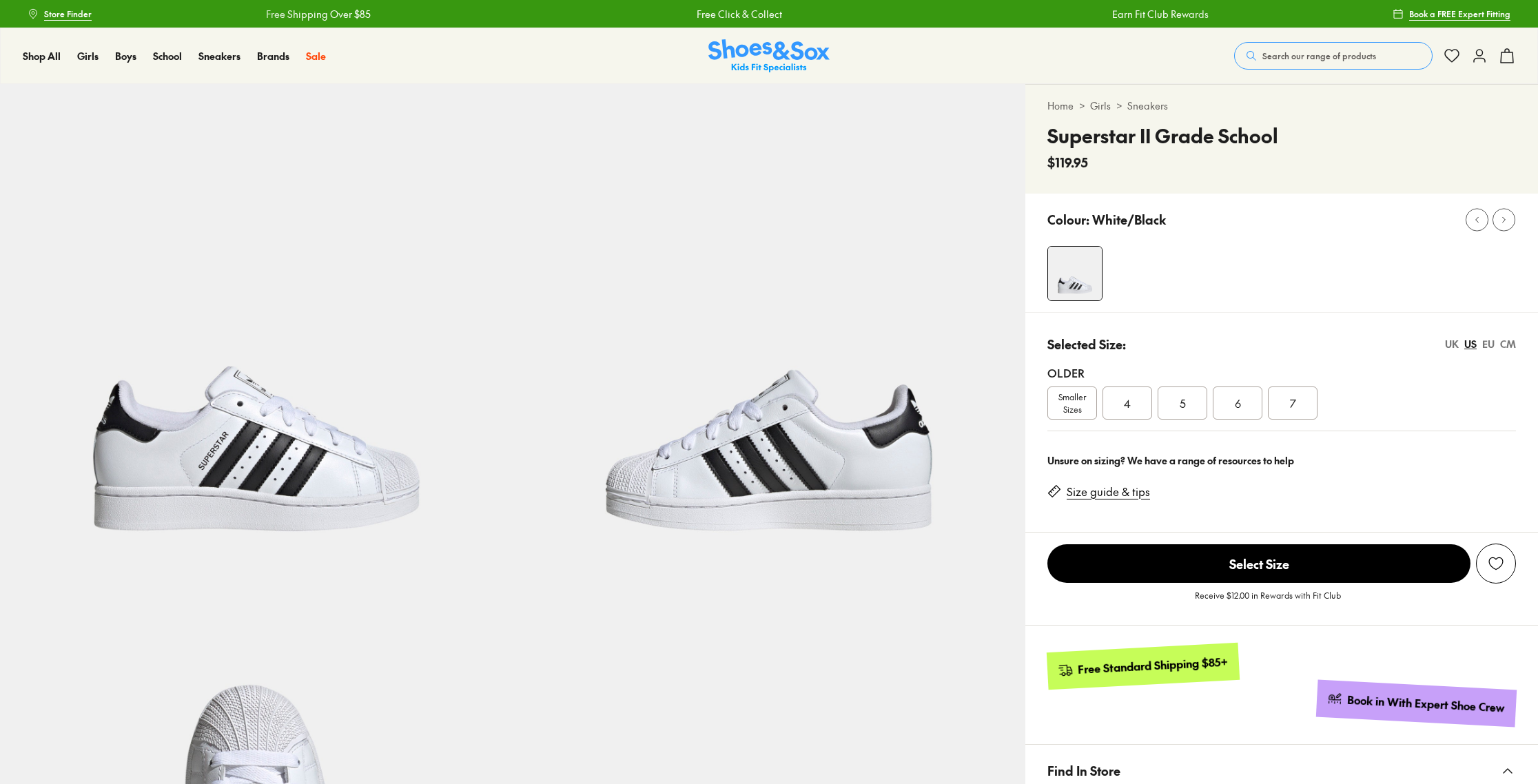
select select "*"
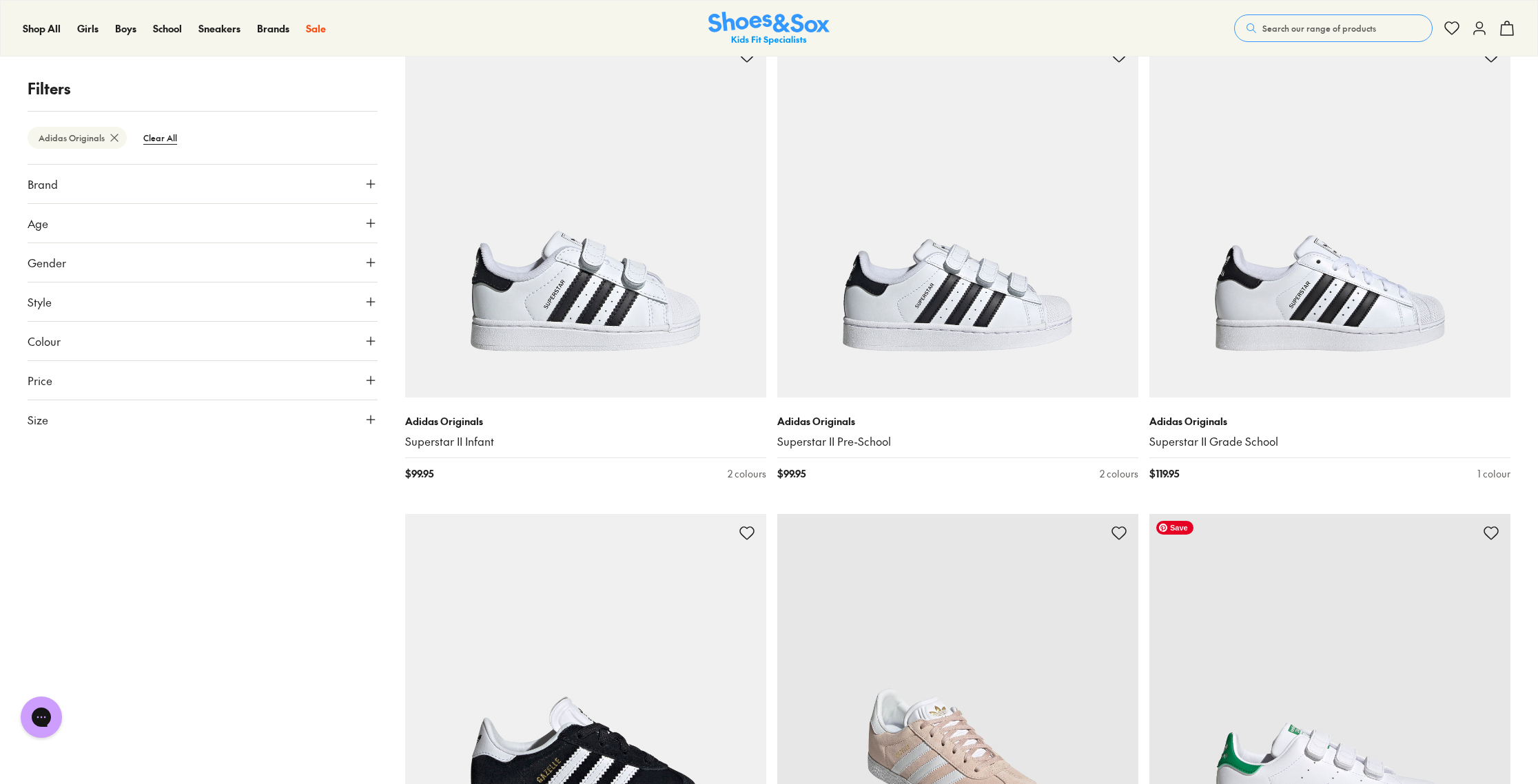
scroll to position [1683, 0]
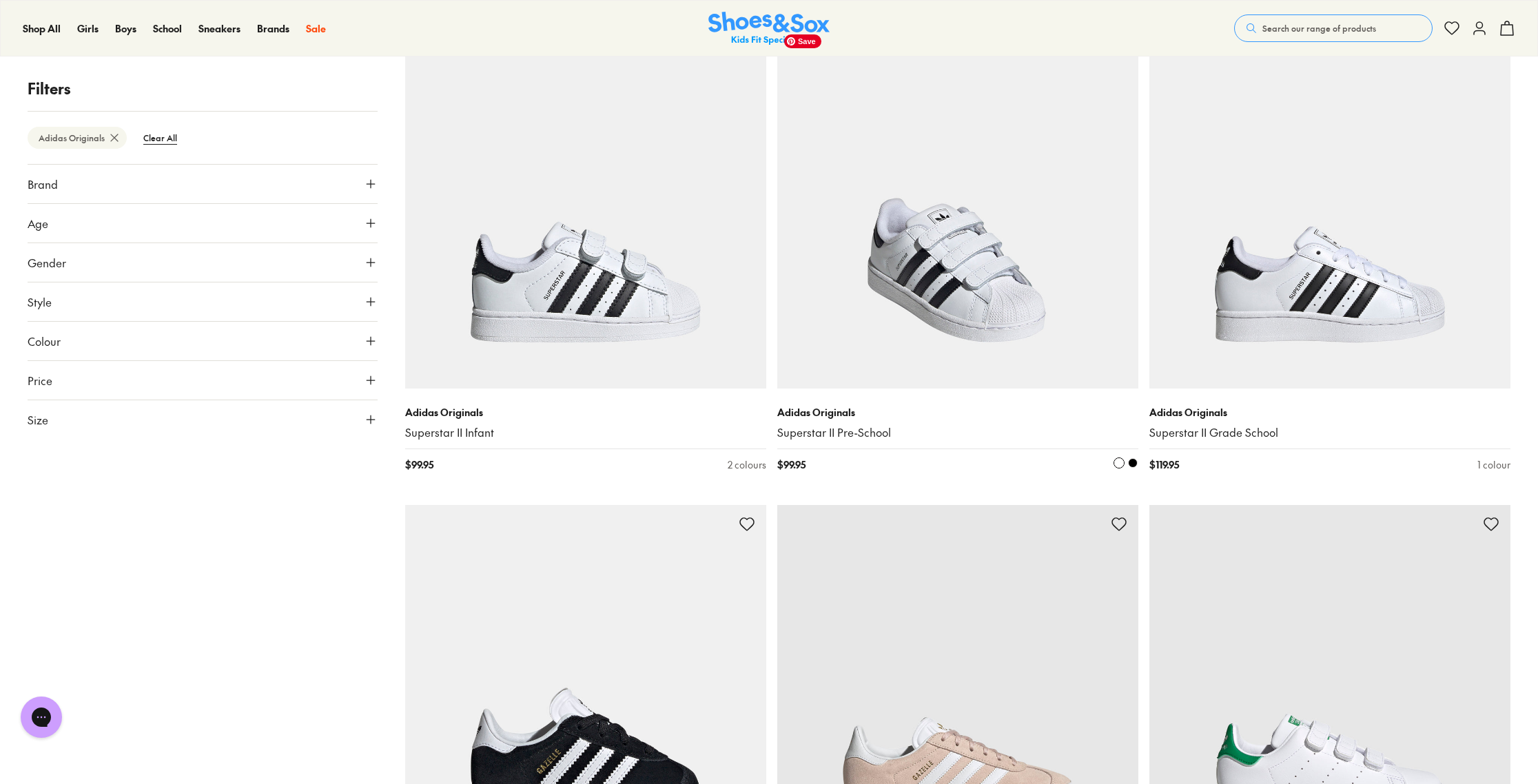
click at [944, 295] on img at bounding box center [957, 208] width 361 height 361
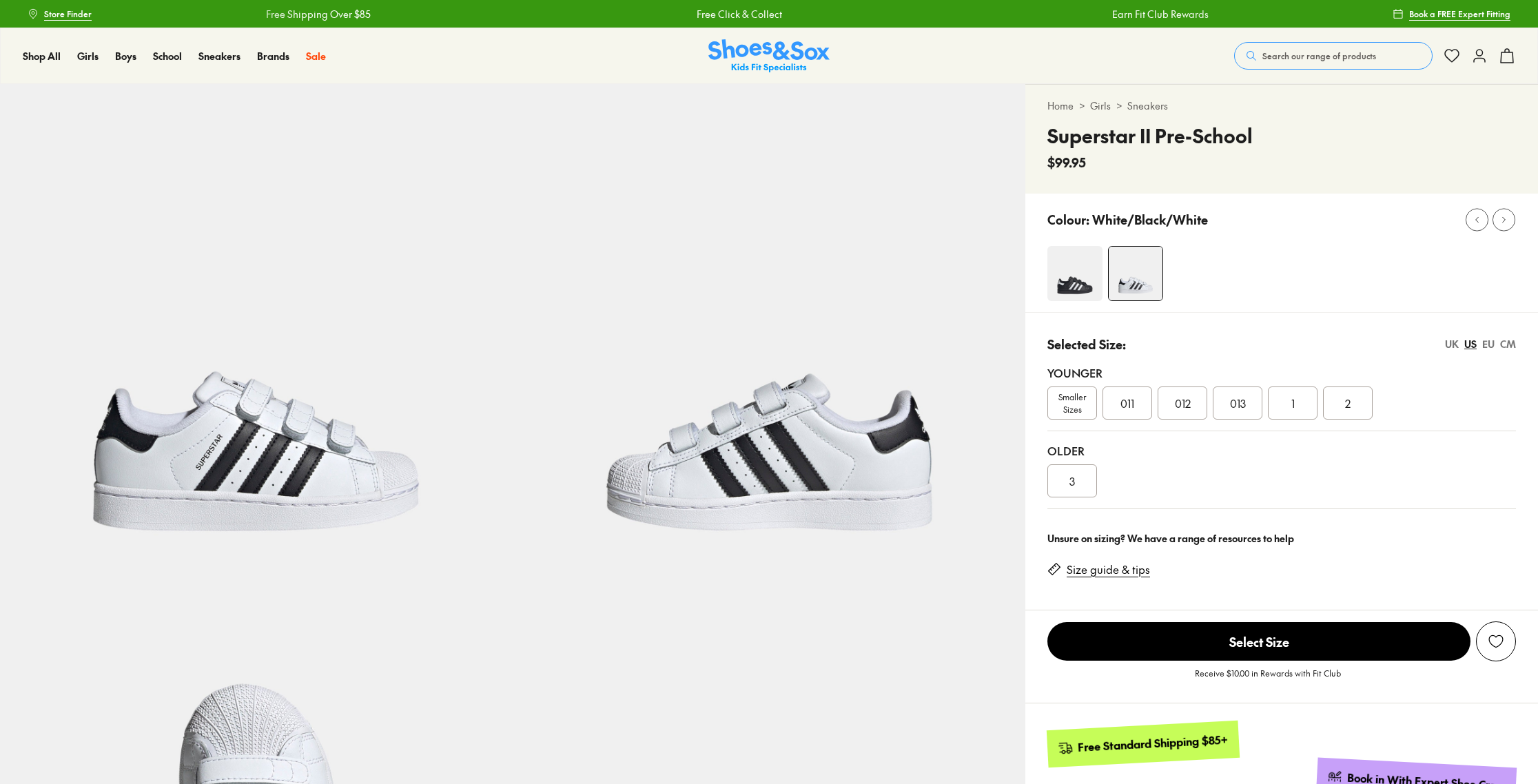
select select "*"
click at [1058, 478] on div "3" at bounding box center [1072, 481] width 50 height 33
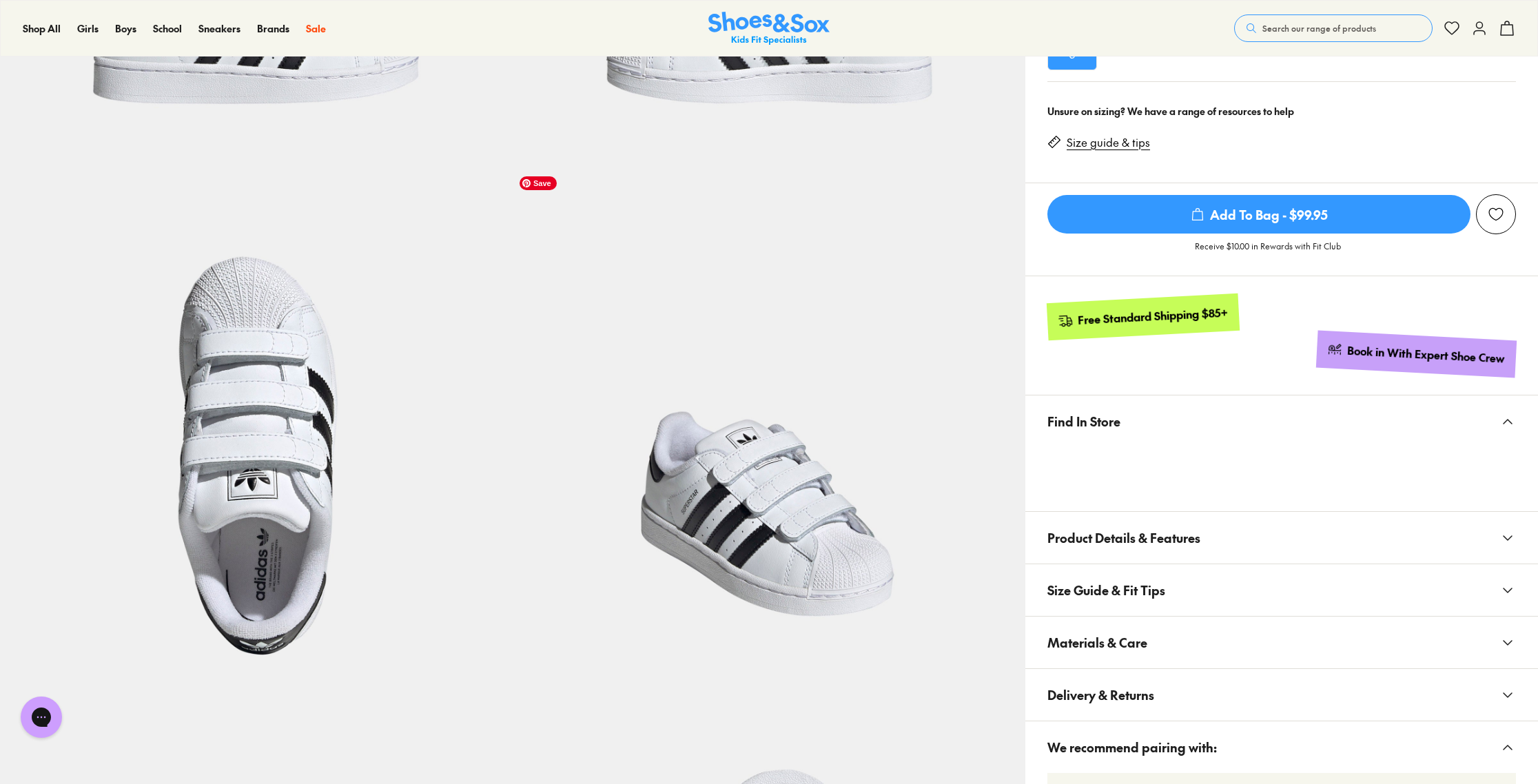
scroll to position [424, 0]
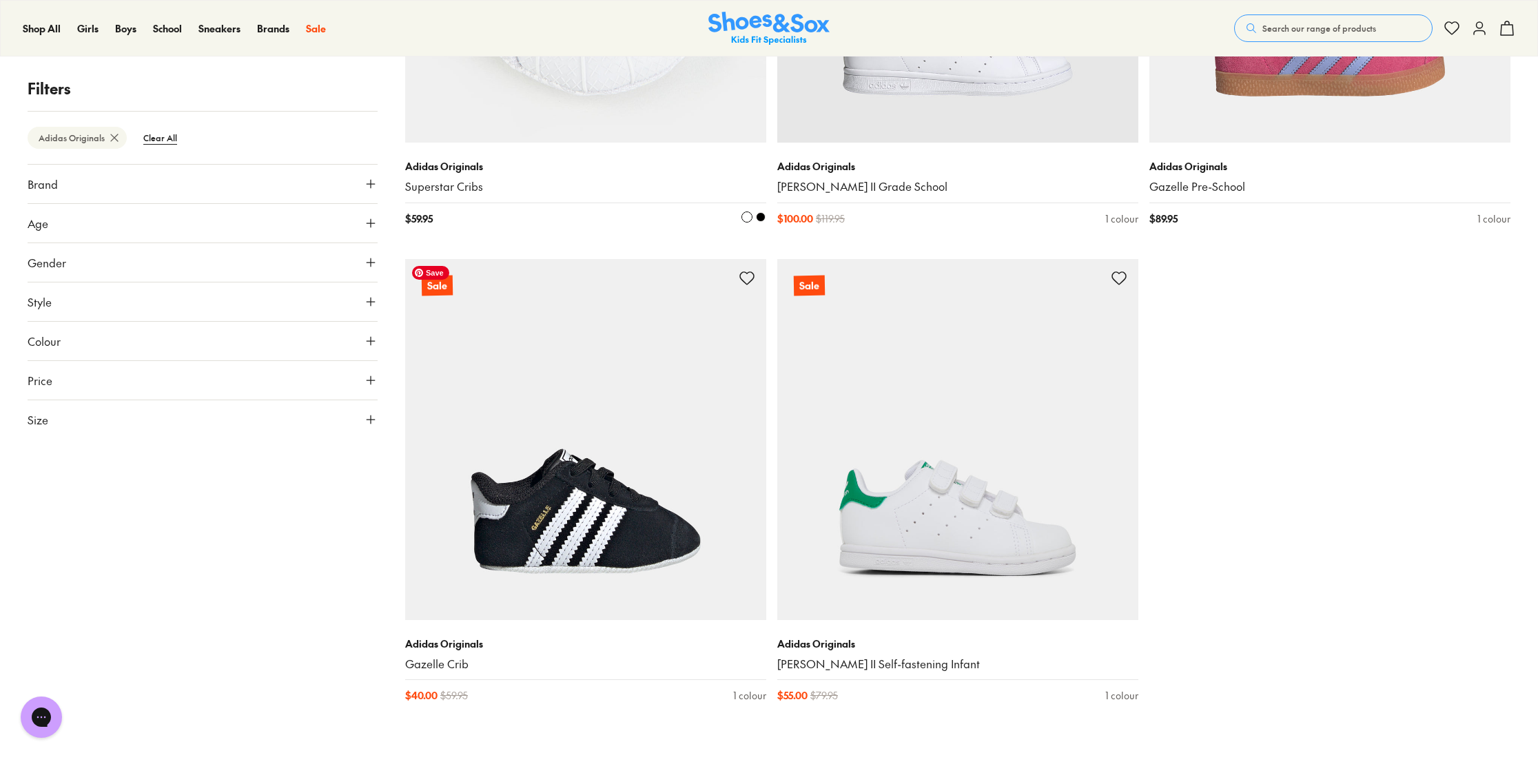
scroll to position [2599, 0]
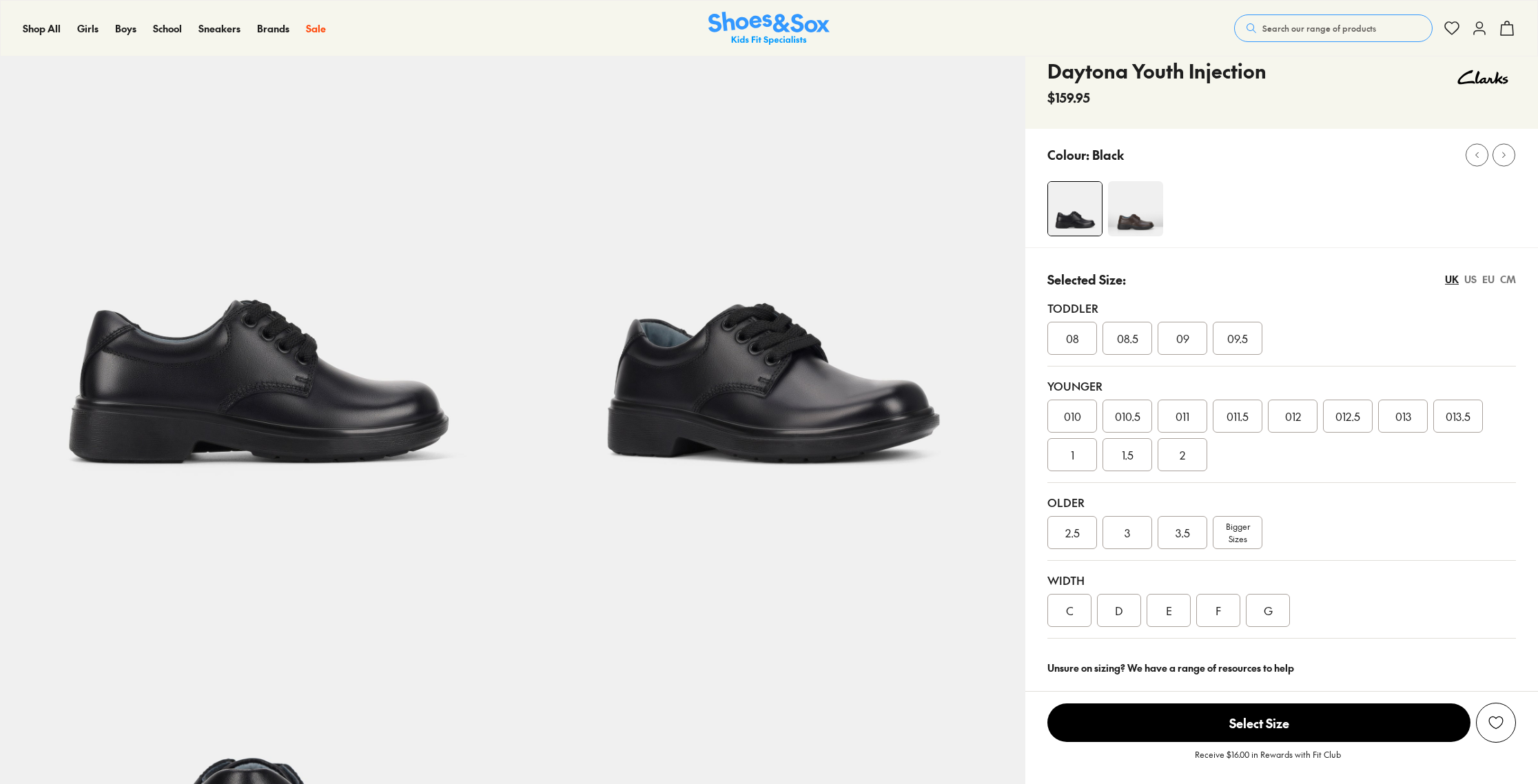
select select "*"
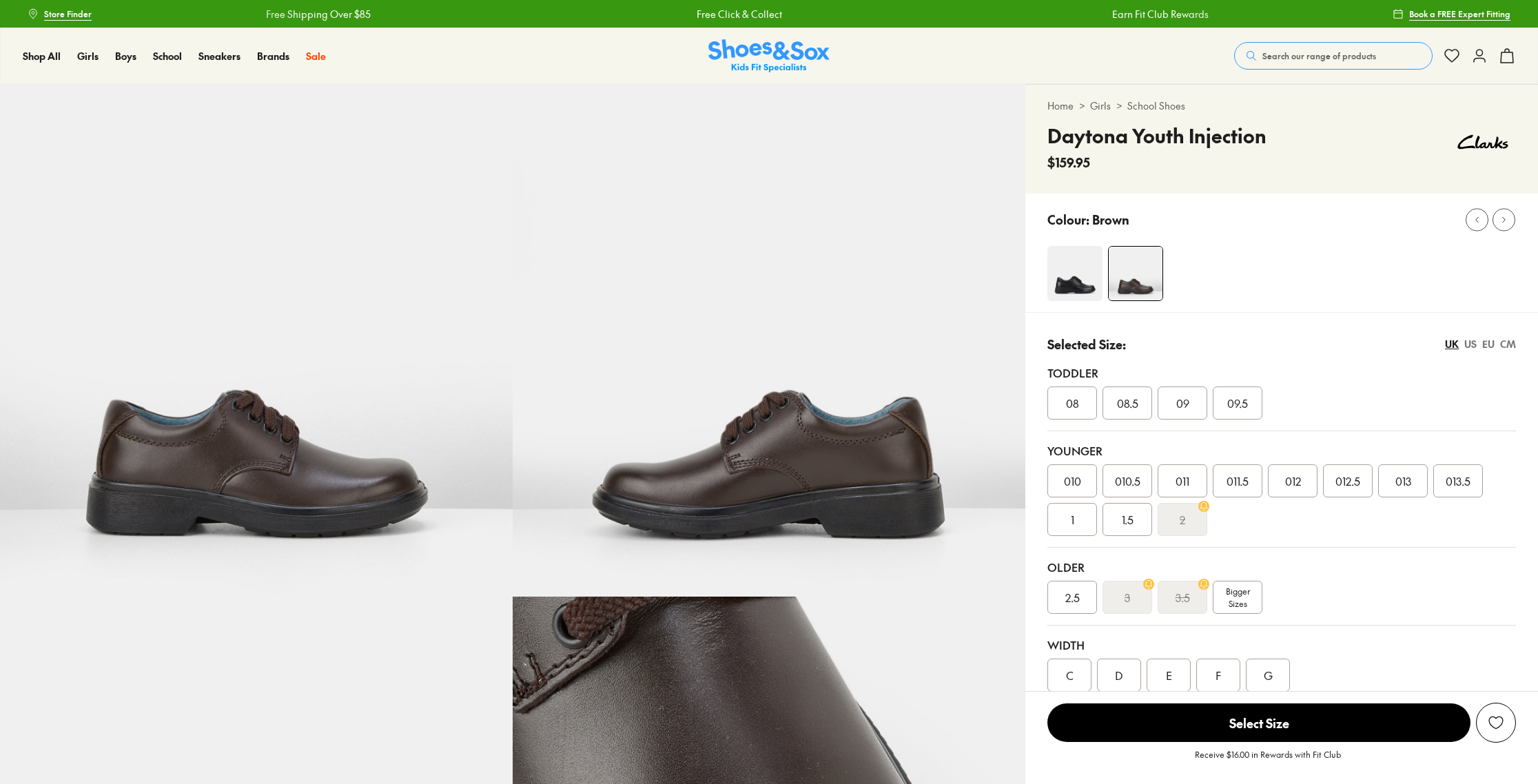
select select "*"
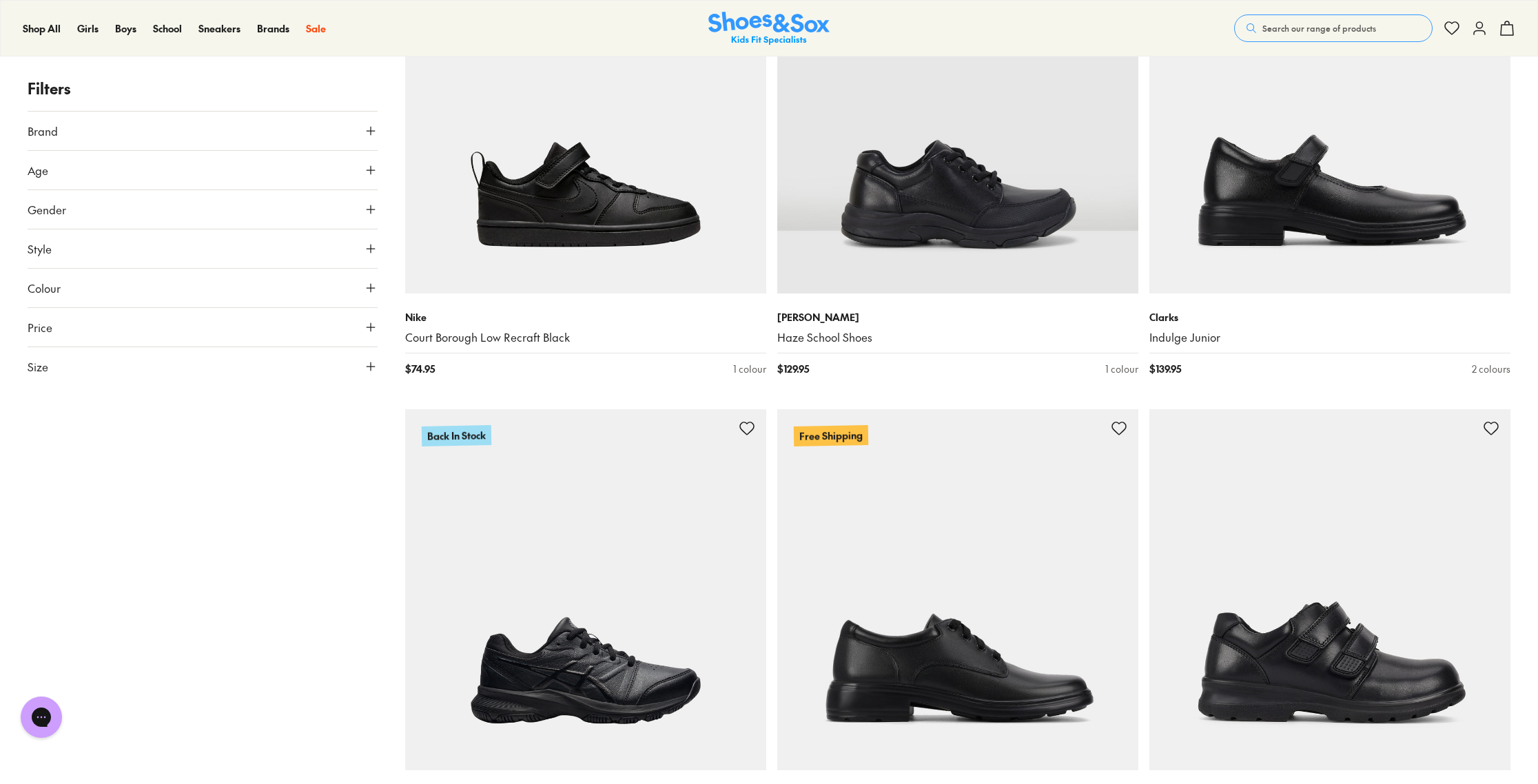
scroll to position [1407, 0]
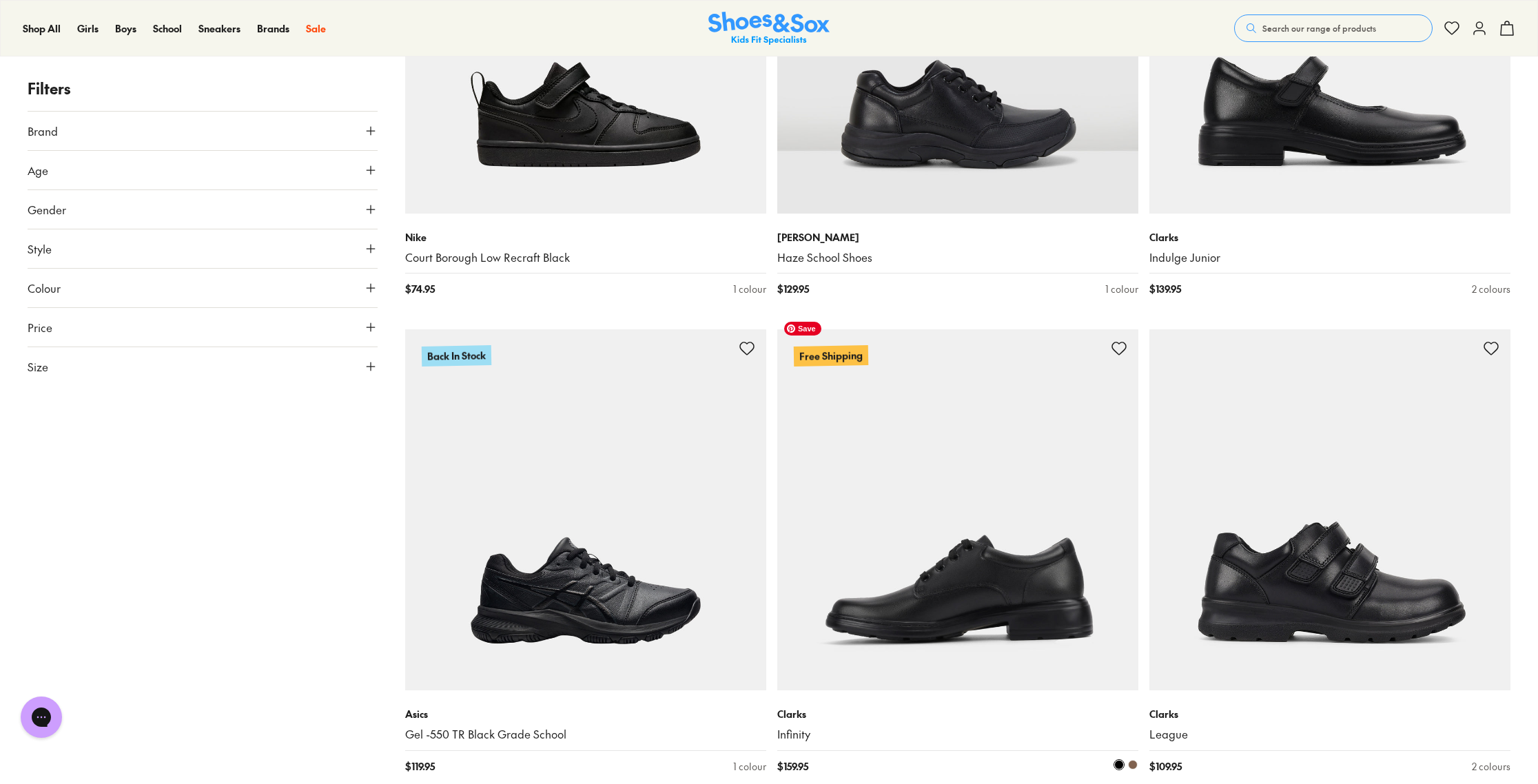
click at [999, 592] on img at bounding box center [957, 510] width 361 height 361
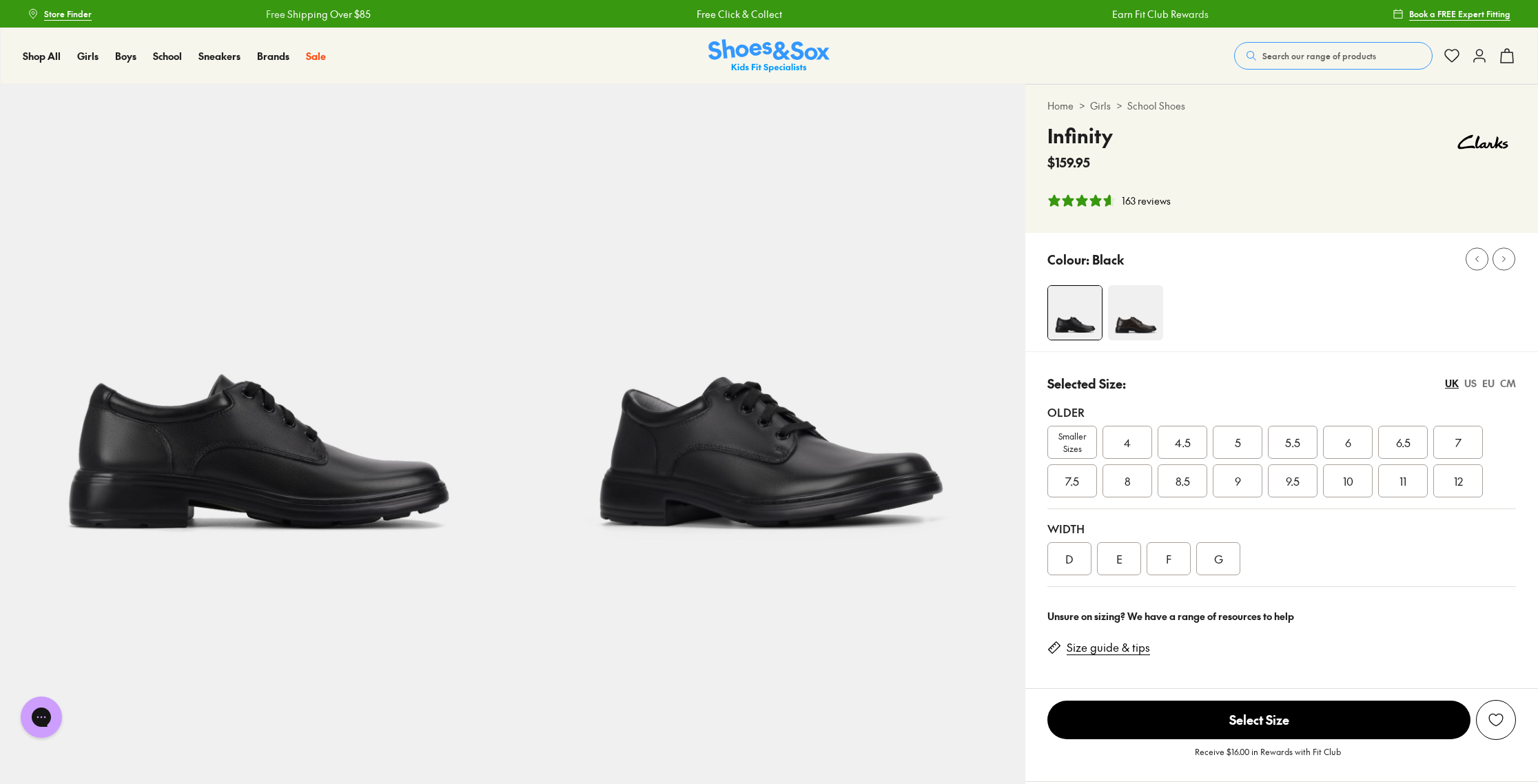
select select "*"
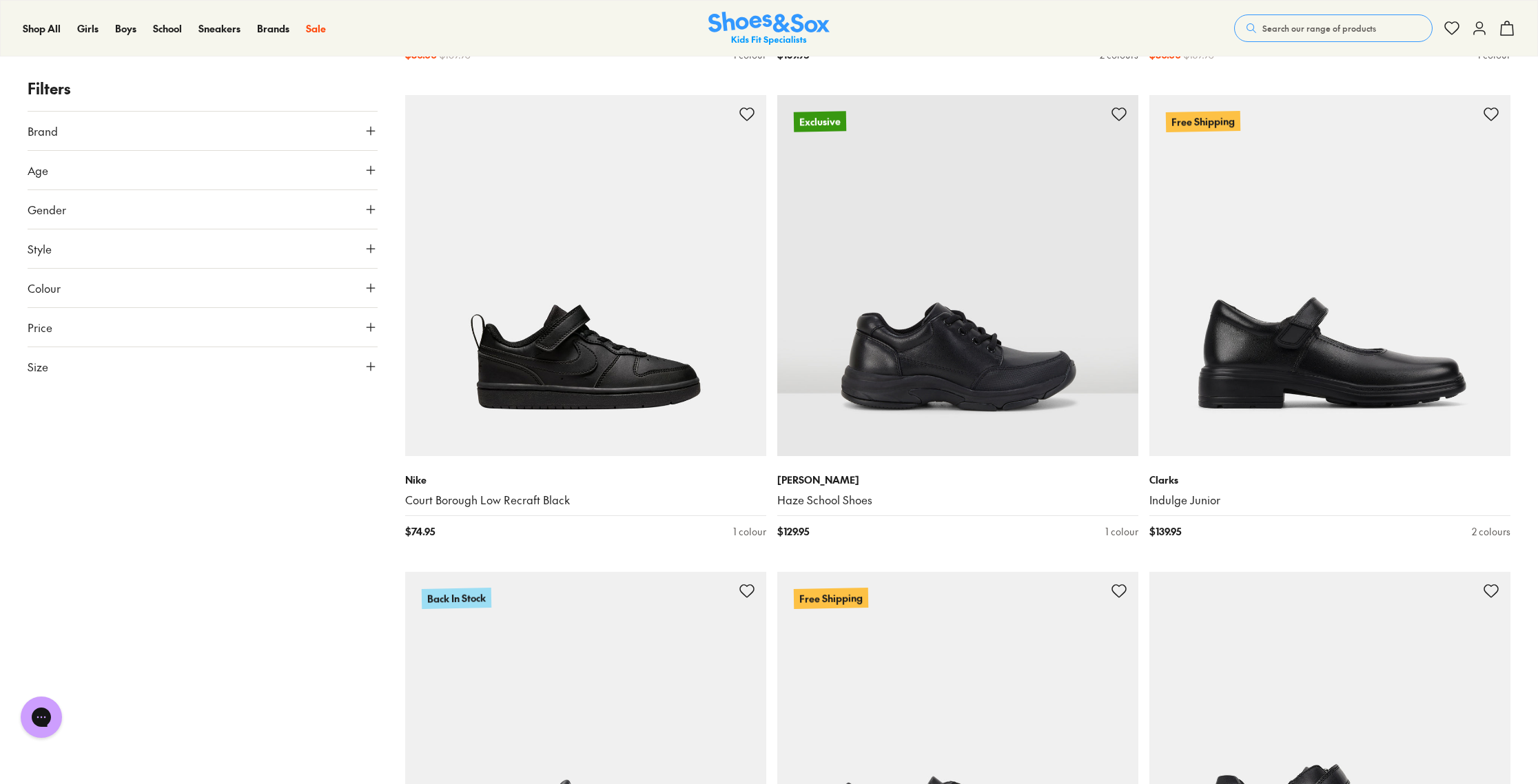
scroll to position [818, 0]
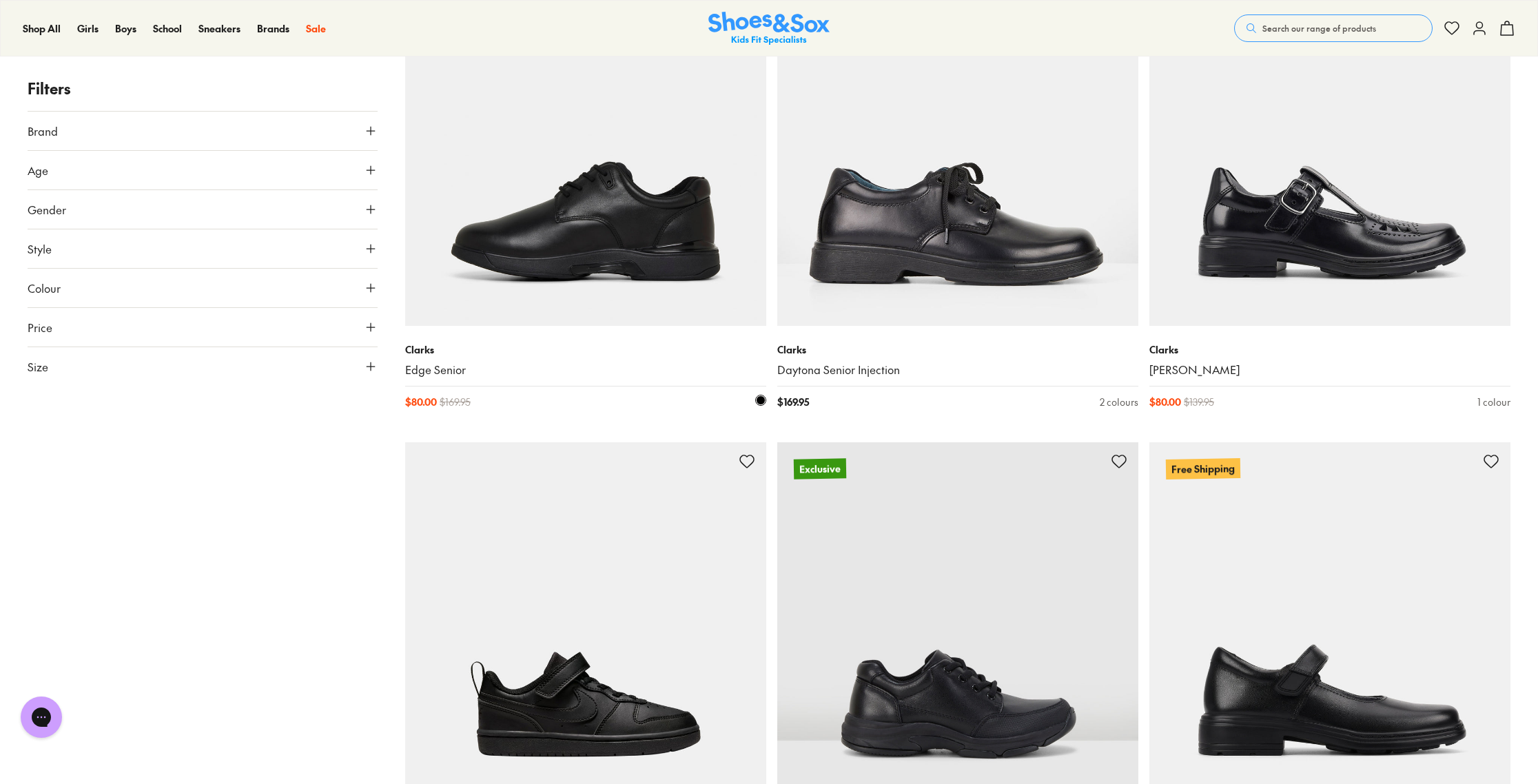
click at [645, 220] on img at bounding box center [586, 146] width 361 height 361
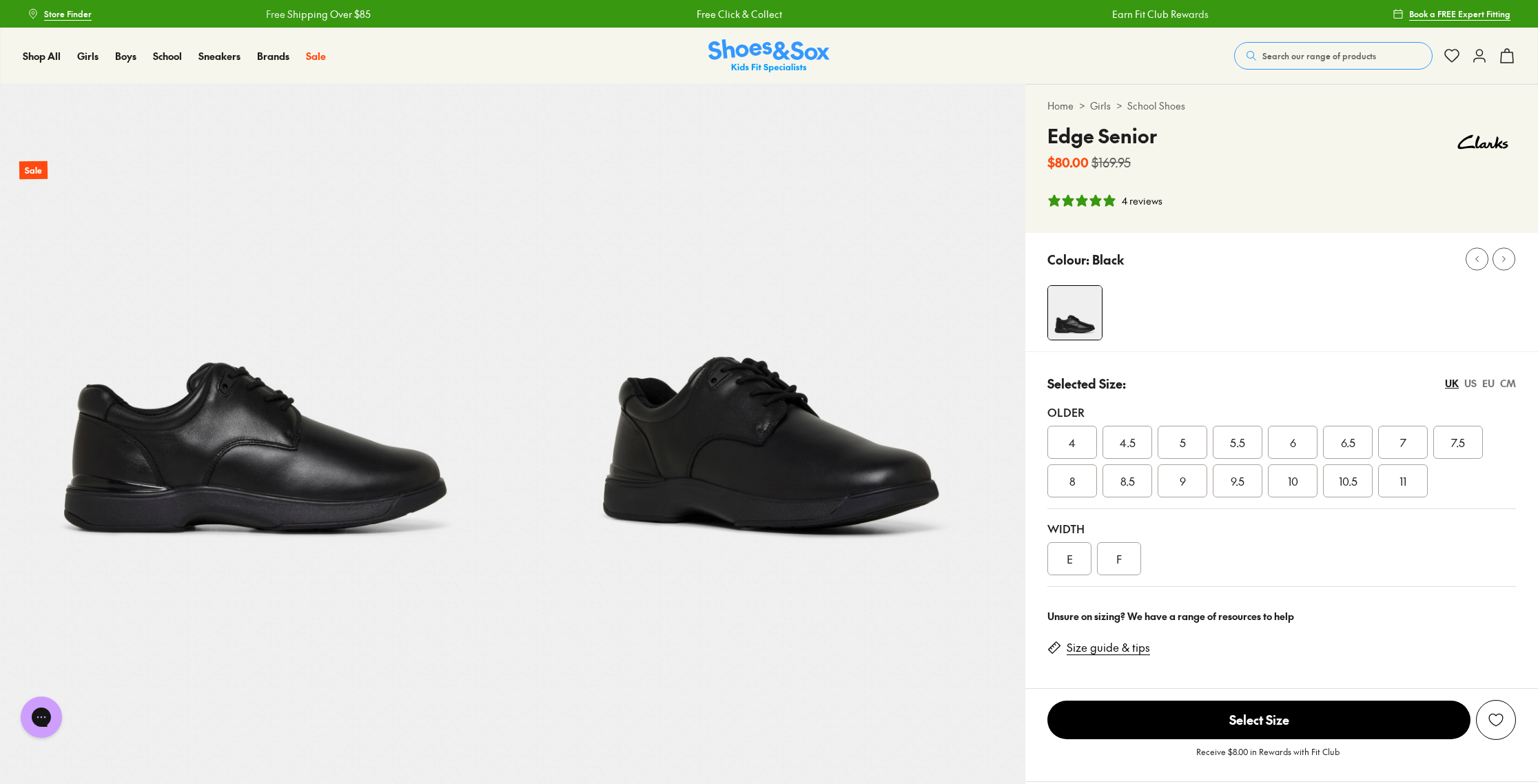
select select "*"
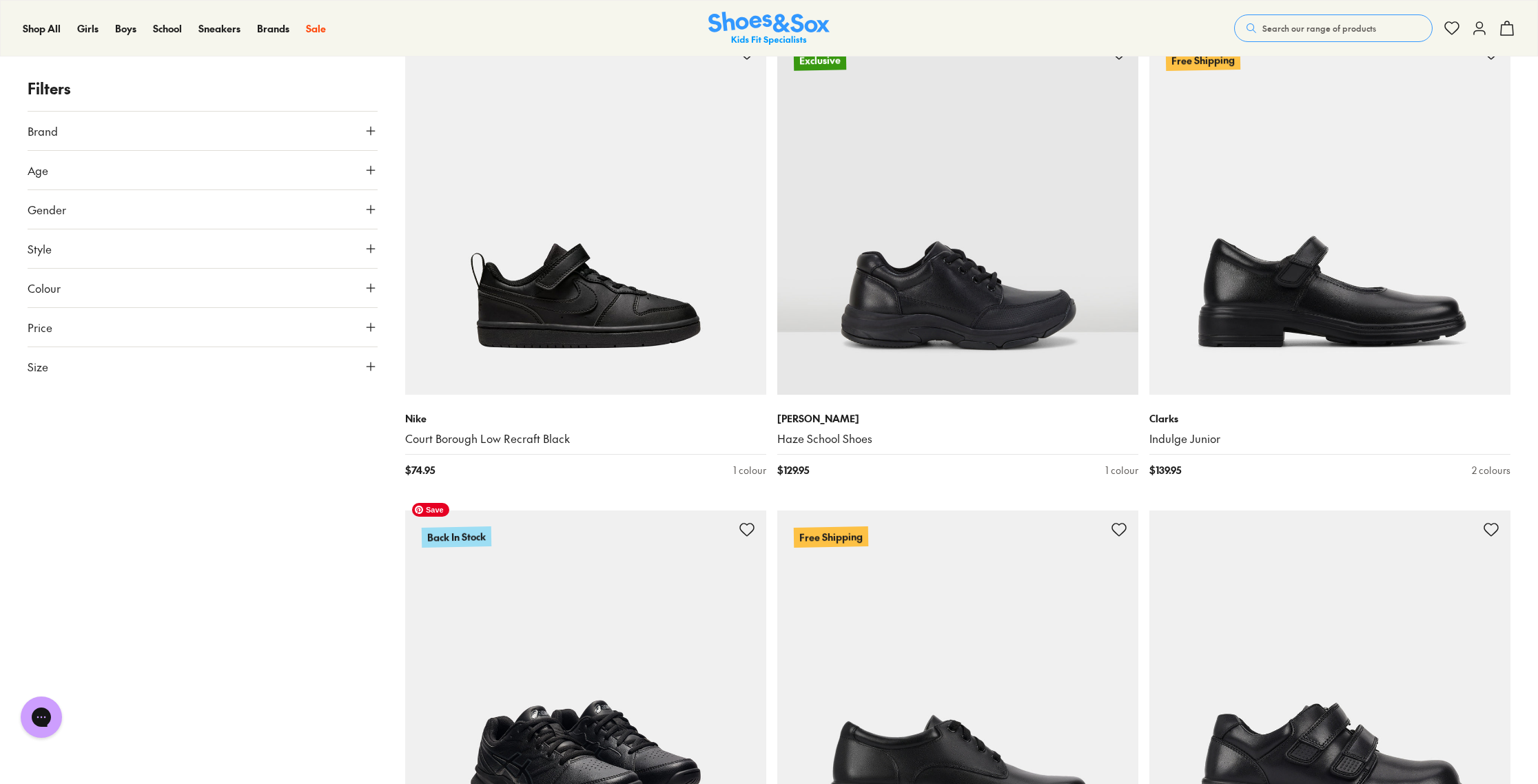
scroll to position [1458, 0]
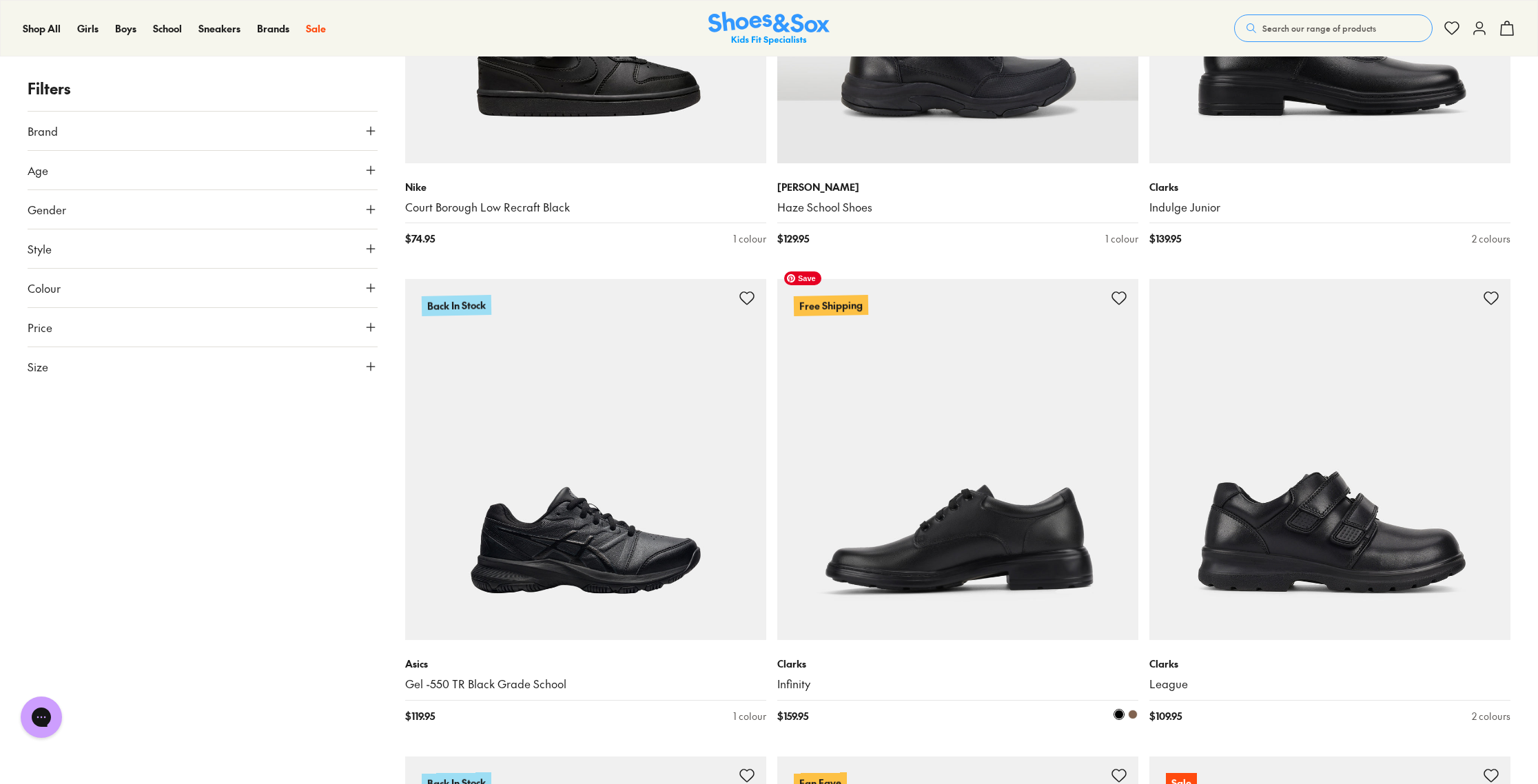
click at [904, 492] on img at bounding box center [957, 459] width 361 height 361
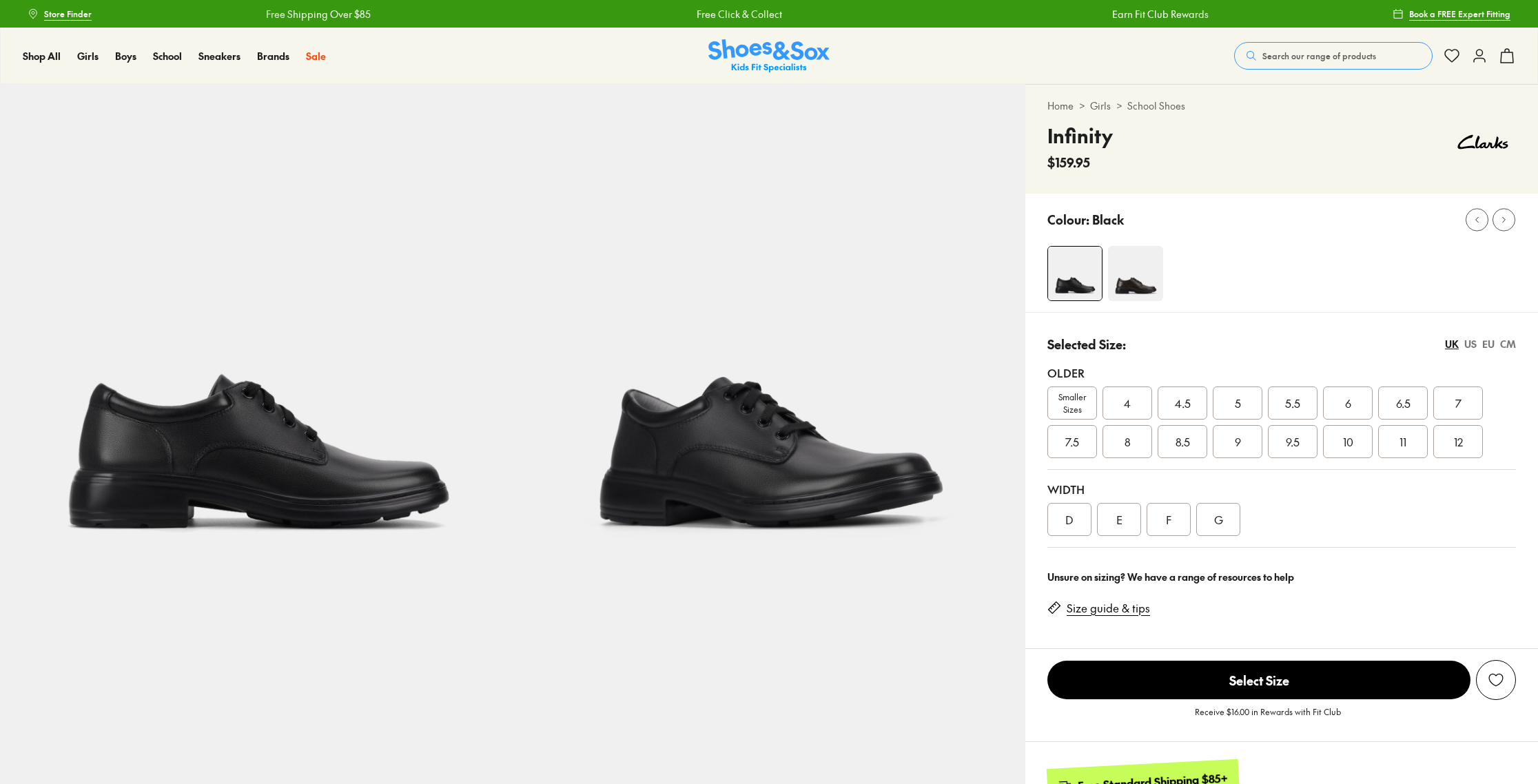
select select "*"
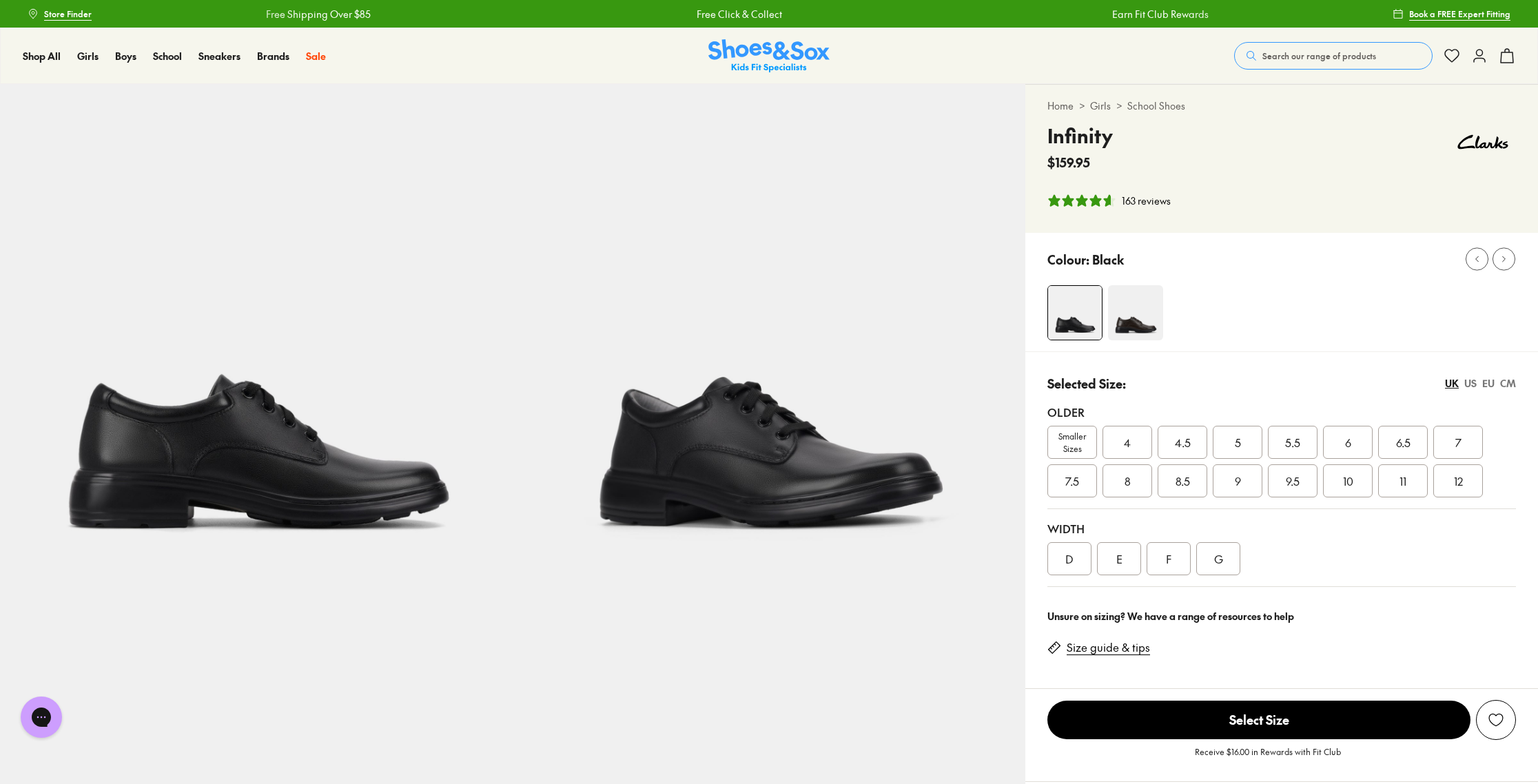
click at [1071, 448] on span "Smaller Sizes" at bounding box center [1072, 442] width 48 height 25
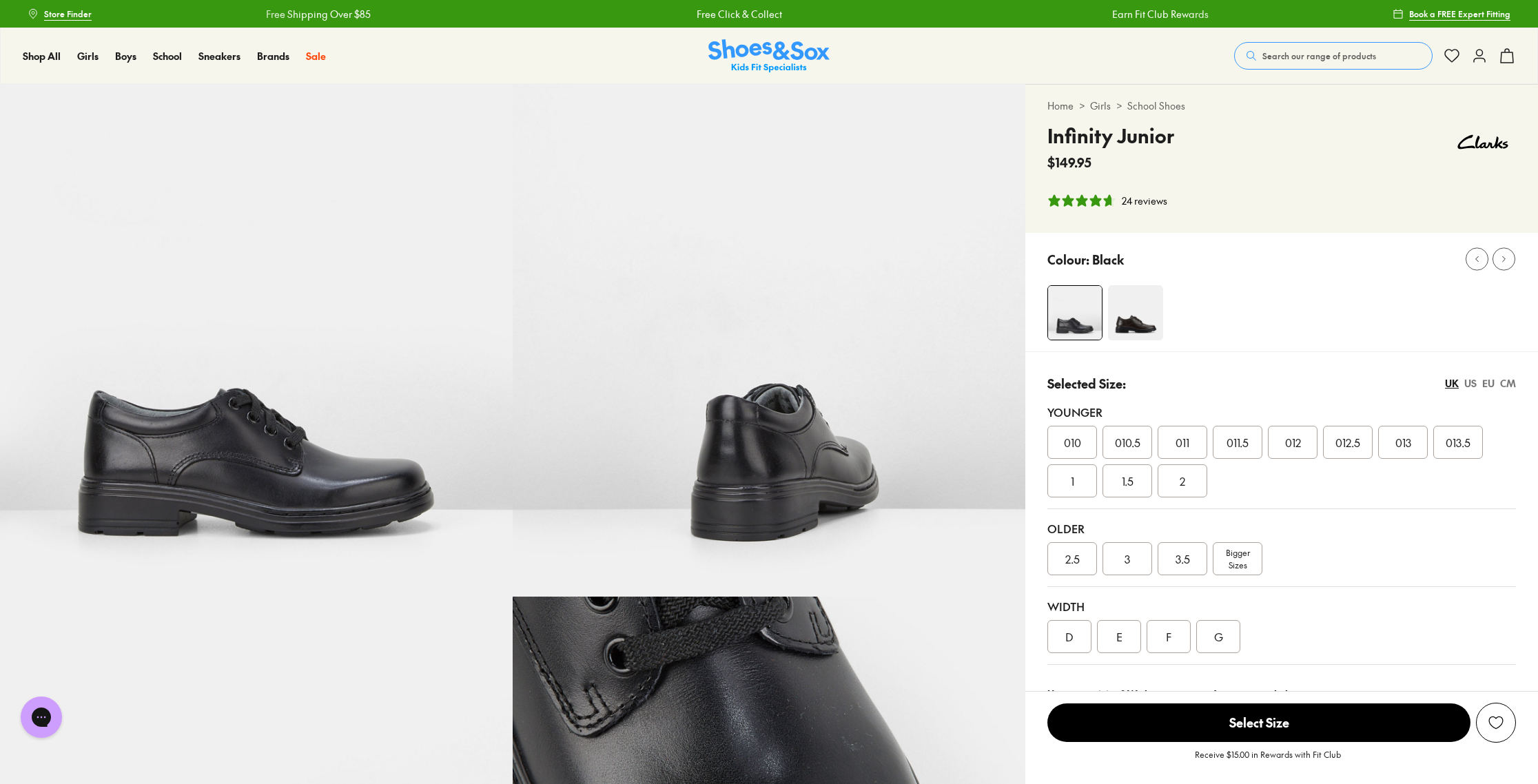
select select "*"
click at [1123, 569] on div "3" at bounding box center [1127, 559] width 50 height 33
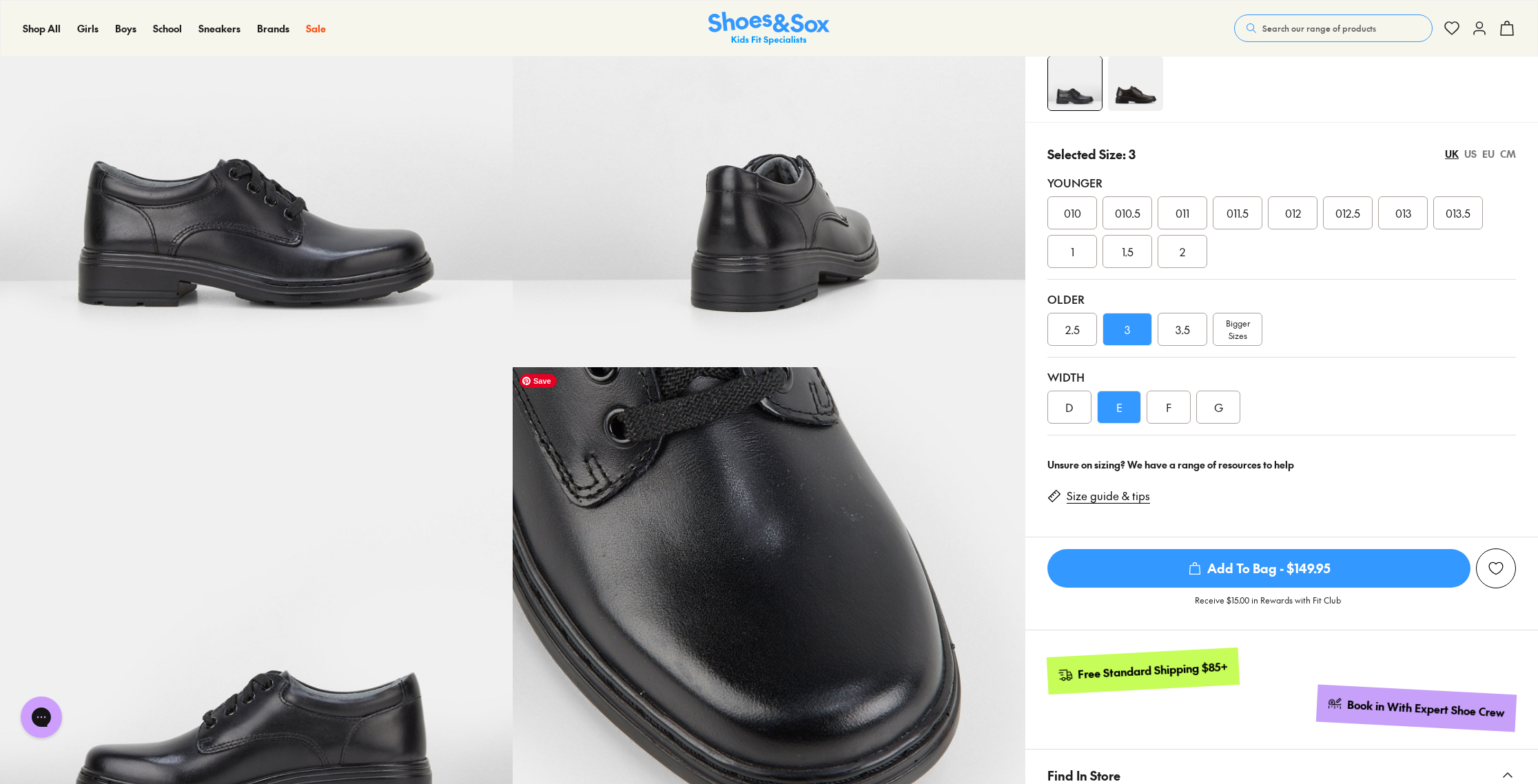
scroll to position [208, 0]
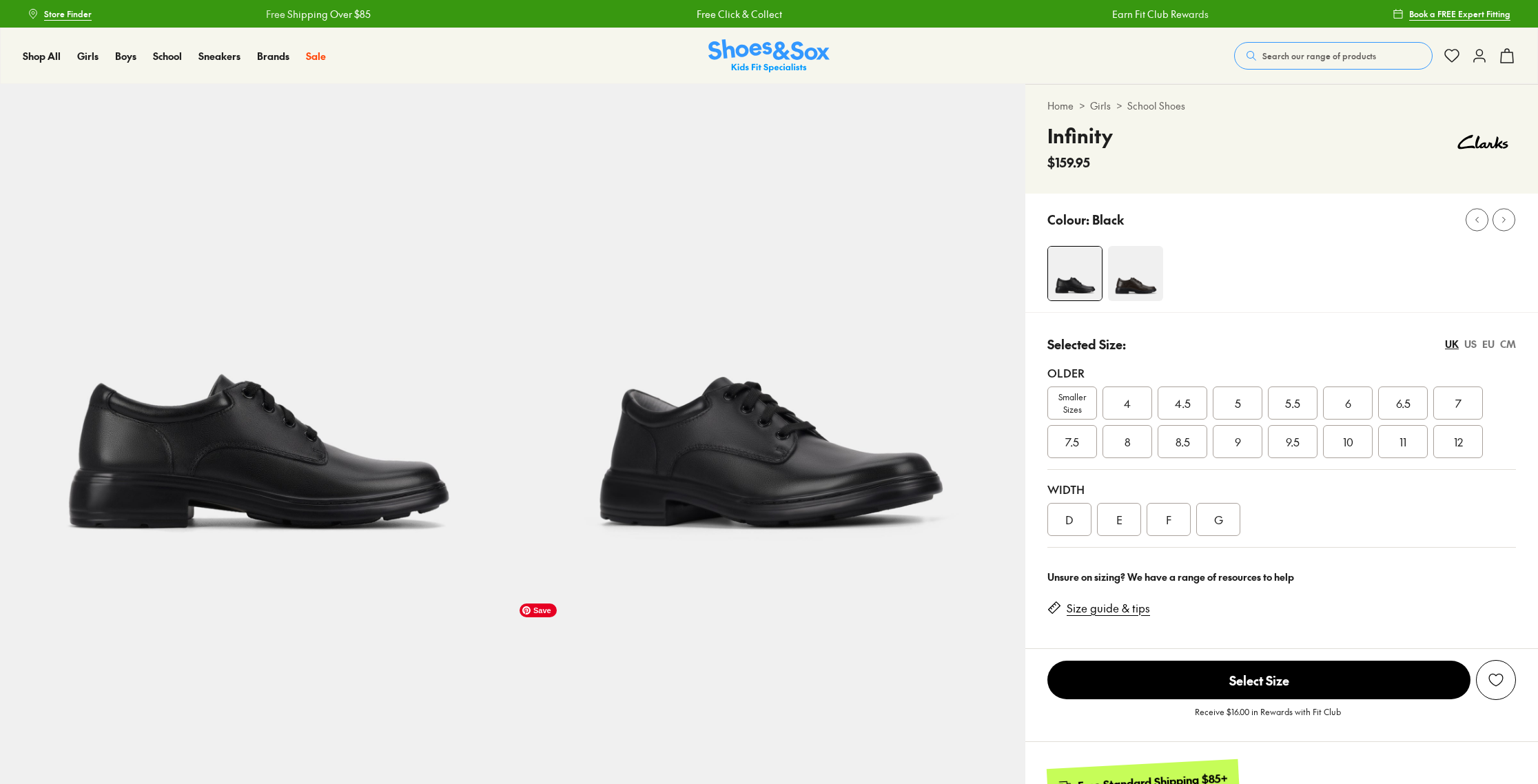
select select "*"
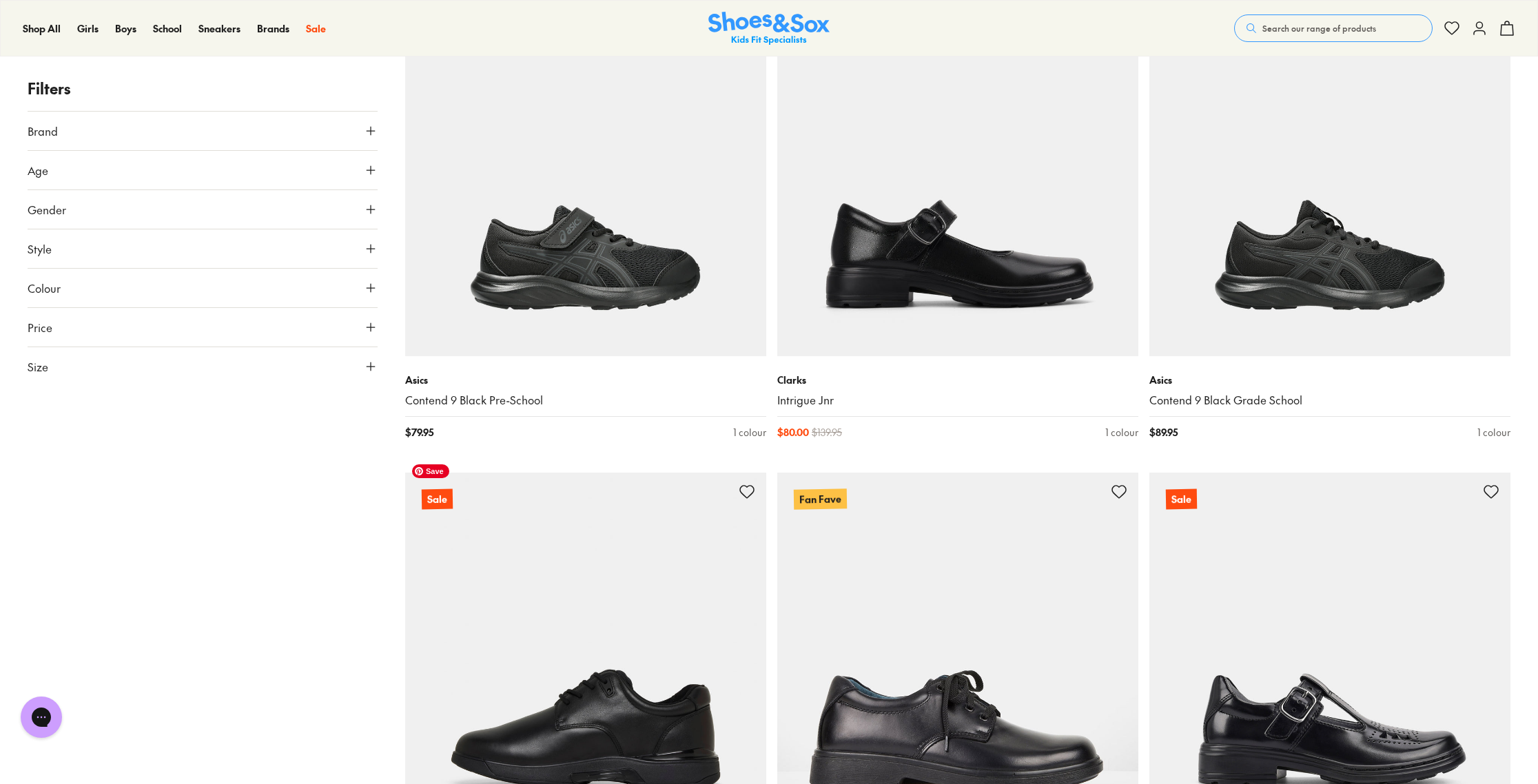
scroll to position [312, 0]
